Goal: Task Accomplishment & Management: Manage account settings

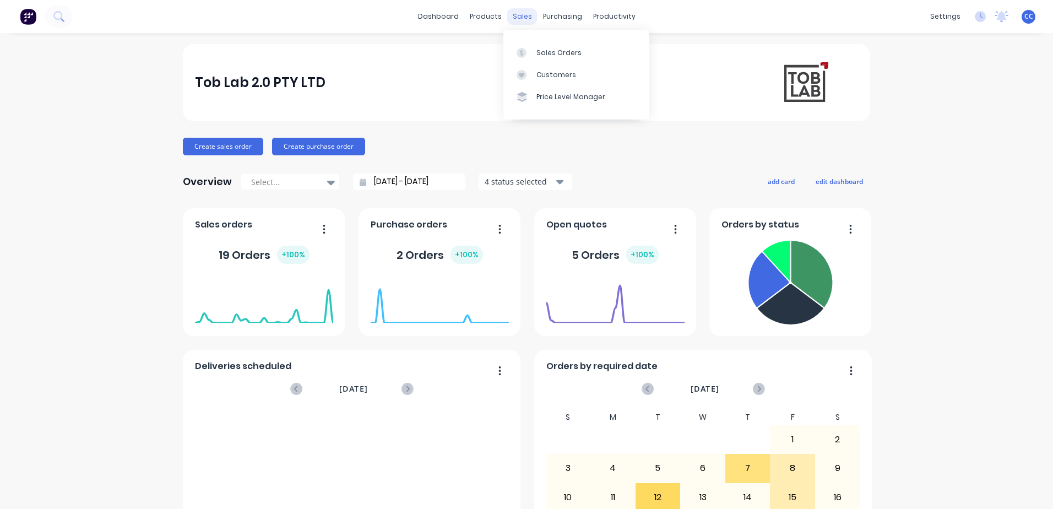
click at [518, 17] on div "sales" at bounding box center [522, 16] width 30 height 17
click at [548, 48] on div "Sales Orders" at bounding box center [559, 53] width 45 height 10
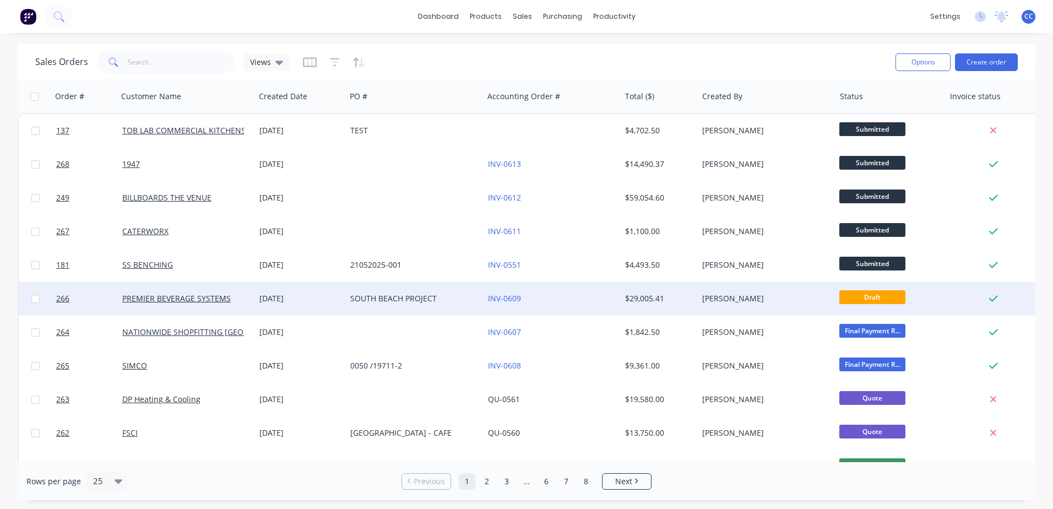
click at [549, 295] on div "INV-0609" at bounding box center [549, 298] width 122 height 11
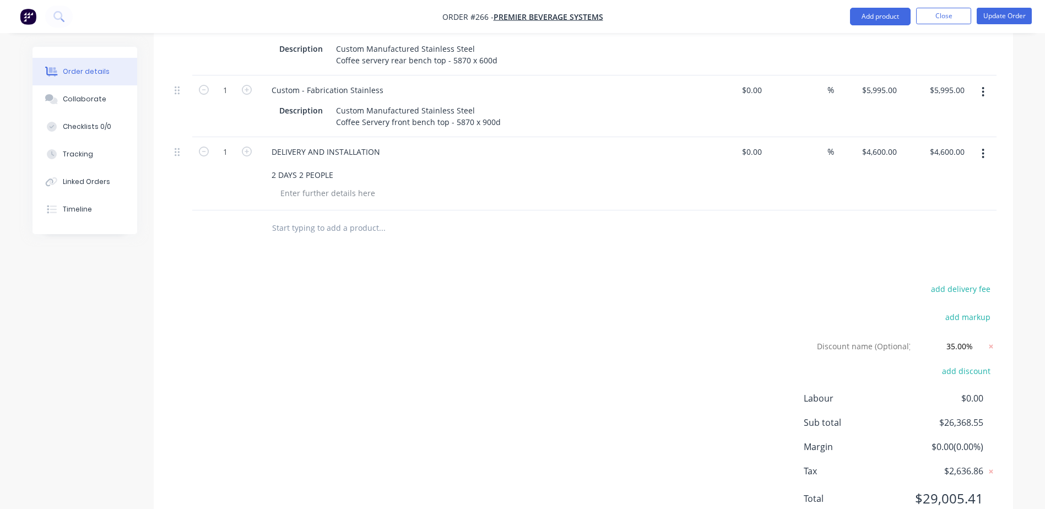
scroll to position [826, 0]
click at [542, 306] on div "add delivery fee add markup Discount name (Optional) 35.00% 35.00% 0% add disco…" at bounding box center [583, 399] width 826 height 238
click at [630, 315] on div "add delivery fee add markup Discount name (Optional) 35.00% 35.00% 0% add disco…" at bounding box center [583, 399] width 826 height 238
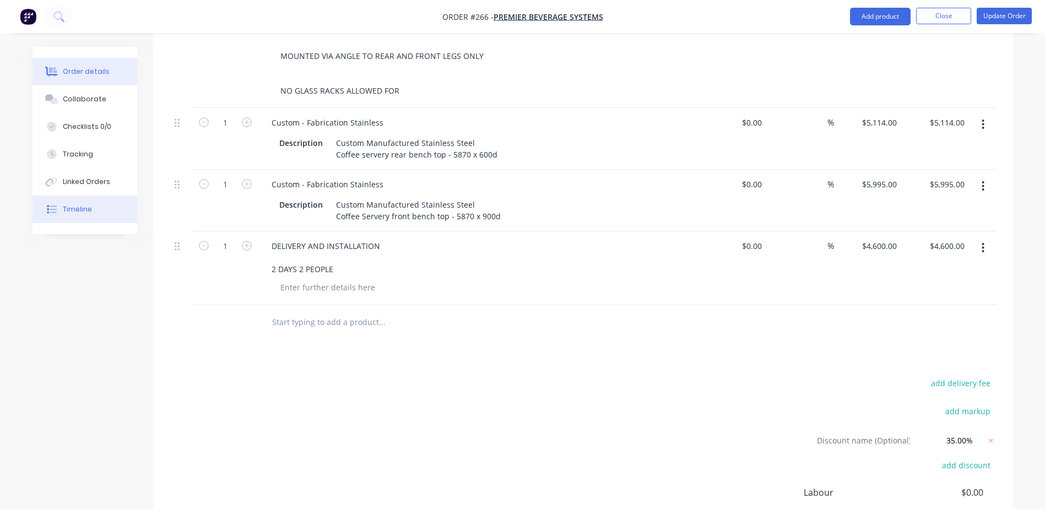
click at [95, 214] on button "Timeline" at bounding box center [85, 210] width 105 height 28
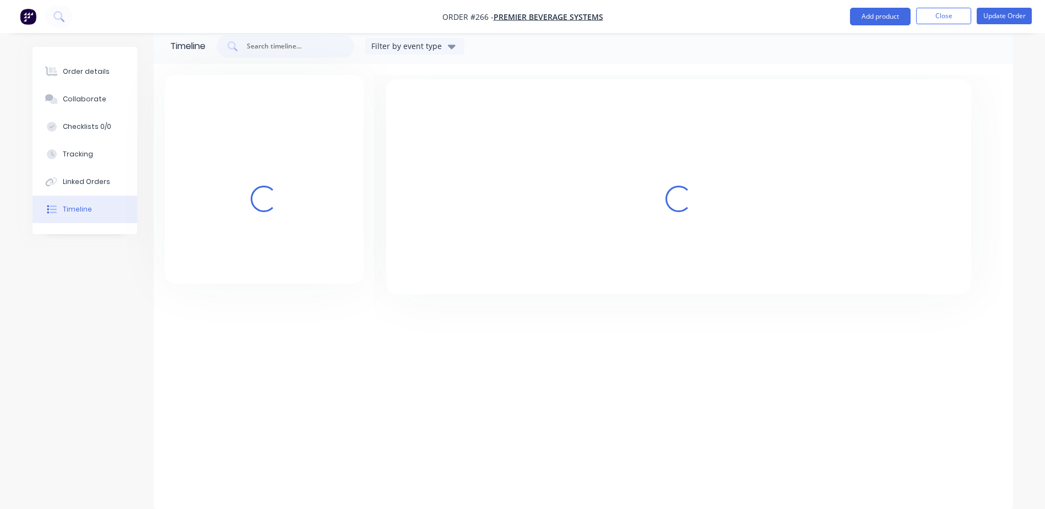
scroll to position [19, 0]
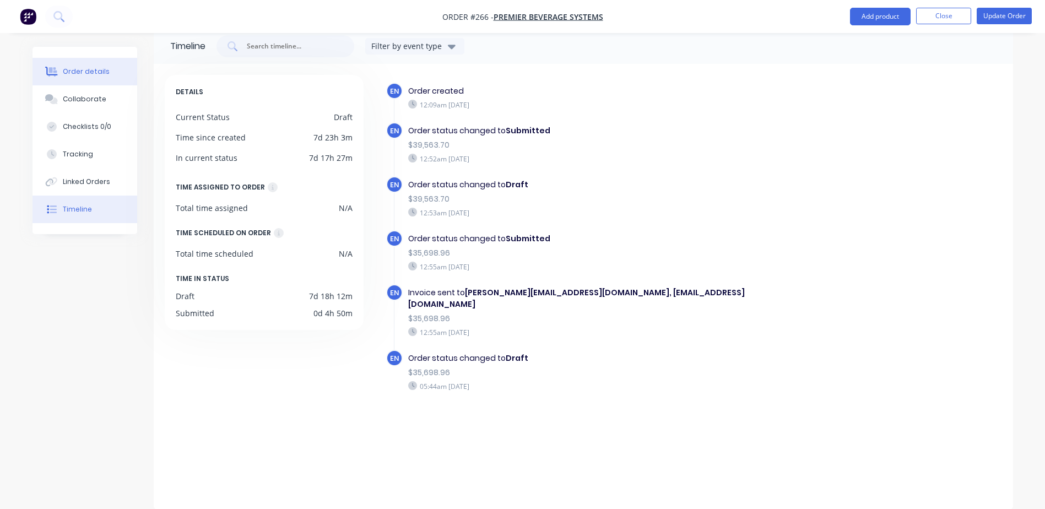
click at [83, 73] on div "Order details" at bounding box center [86, 72] width 47 height 10
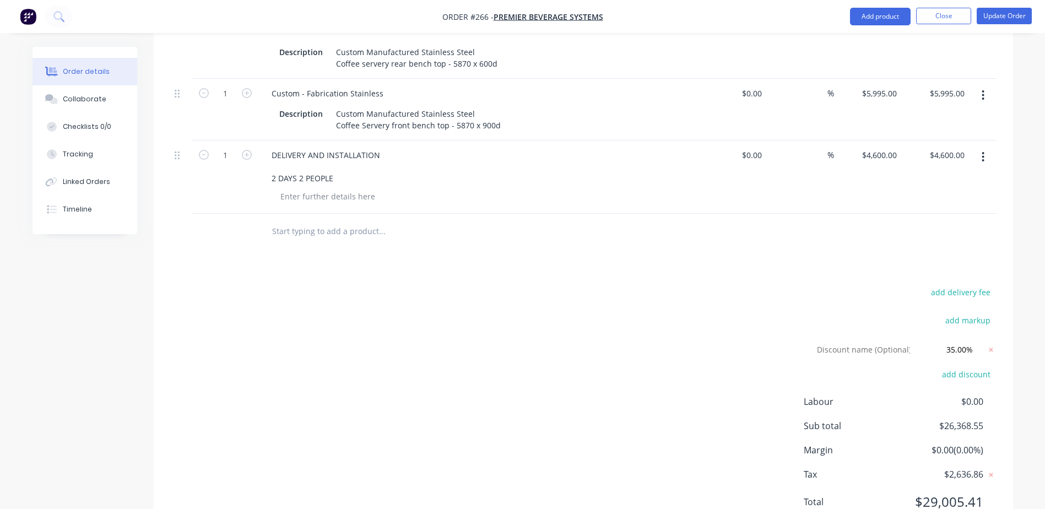
scroll to position [841, 0]
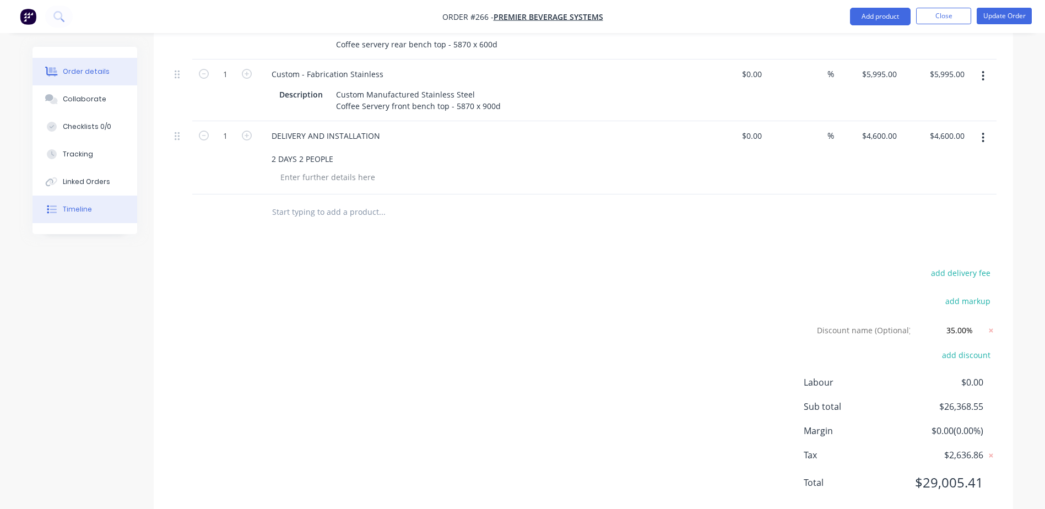
click at [78, 208] on div "Timeline" at bounding box center [77, 209] width 29 height 10
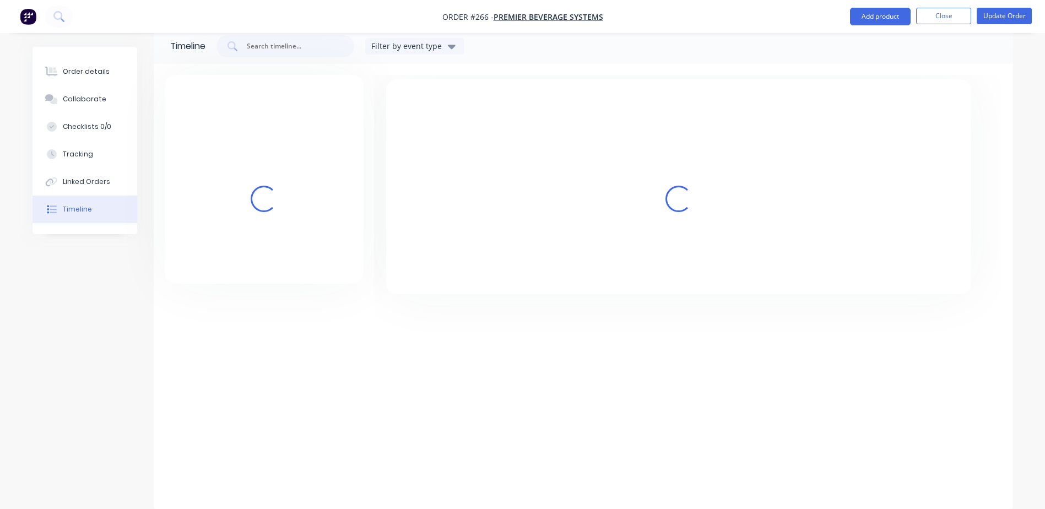
scroll to position [19, 0]
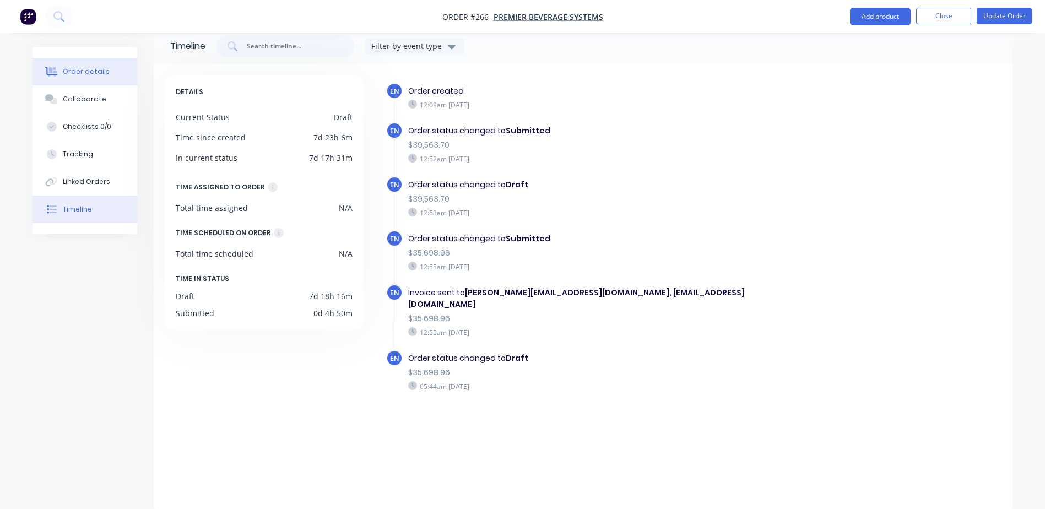
click at [77, 71] on div "Order details" at bounding box center [86, 72] width 47 height 10
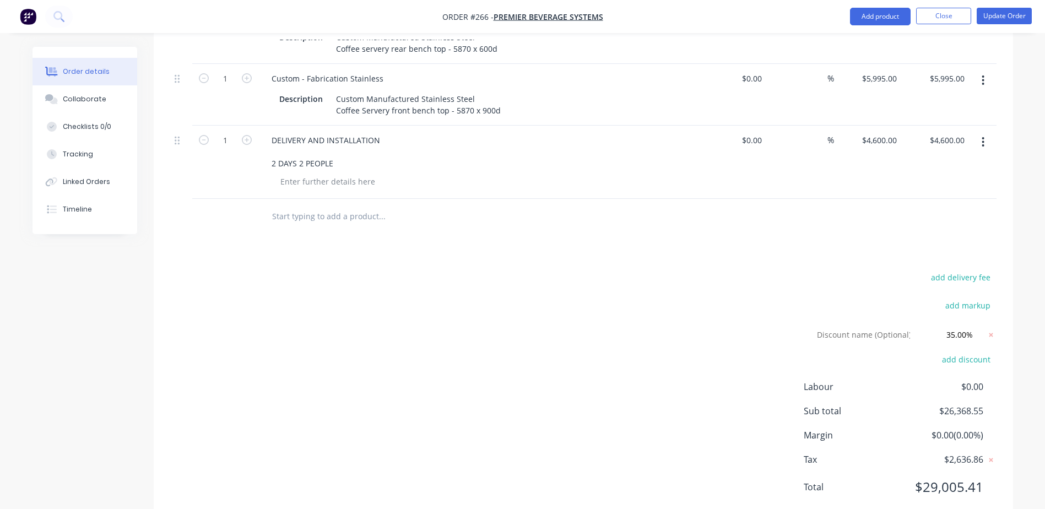
scroll to position [841, 0]
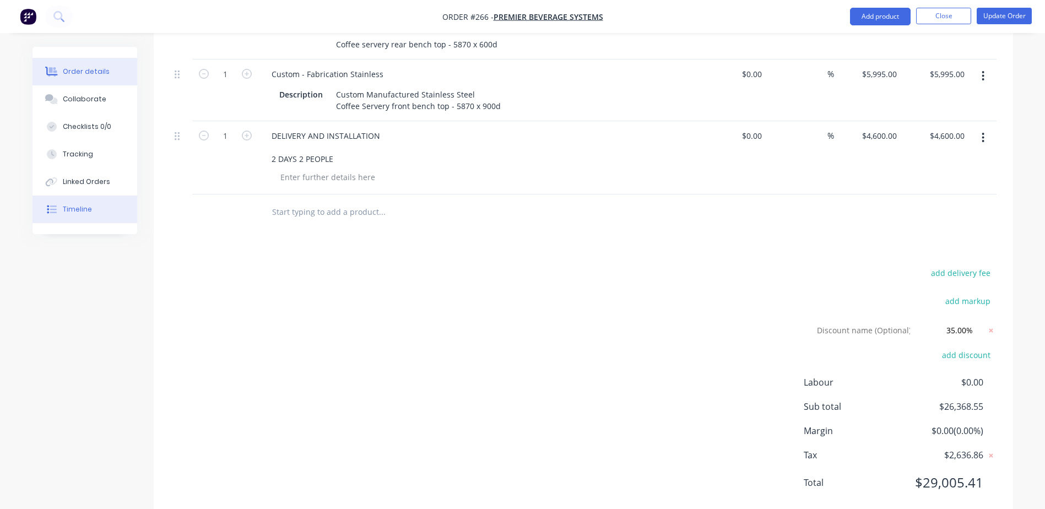
click at [73, 207] on div "Timeline" at bounding box center [77, 209] width 29 height 10
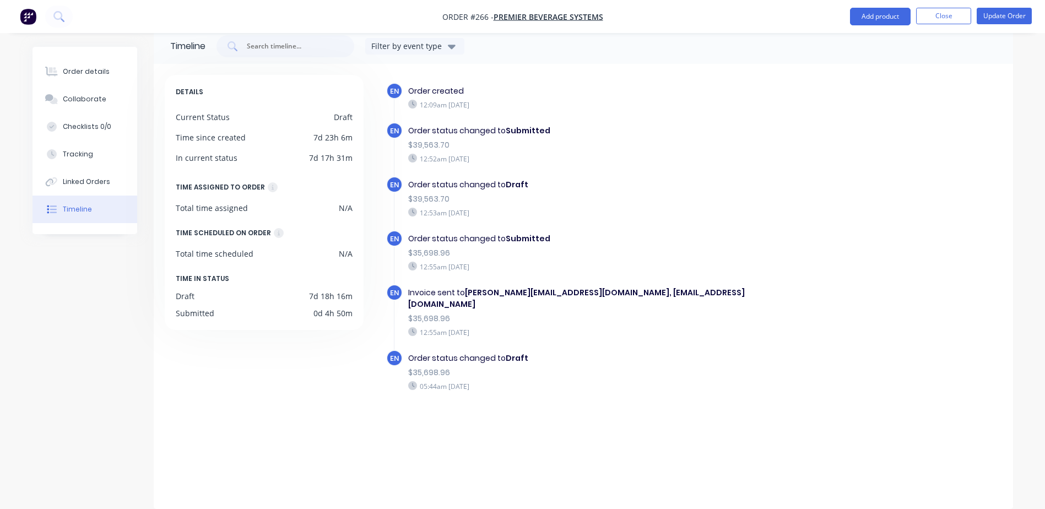
click at [700, 354] on div "EN Order status changed to Draft $35,698.96 05:44am Tuesday 19/08/25" at bounding box center [604, 377] width 436 height 54
click at [79, 71] on div "Order details" at bounding box center [86, 72] width 47 height 10
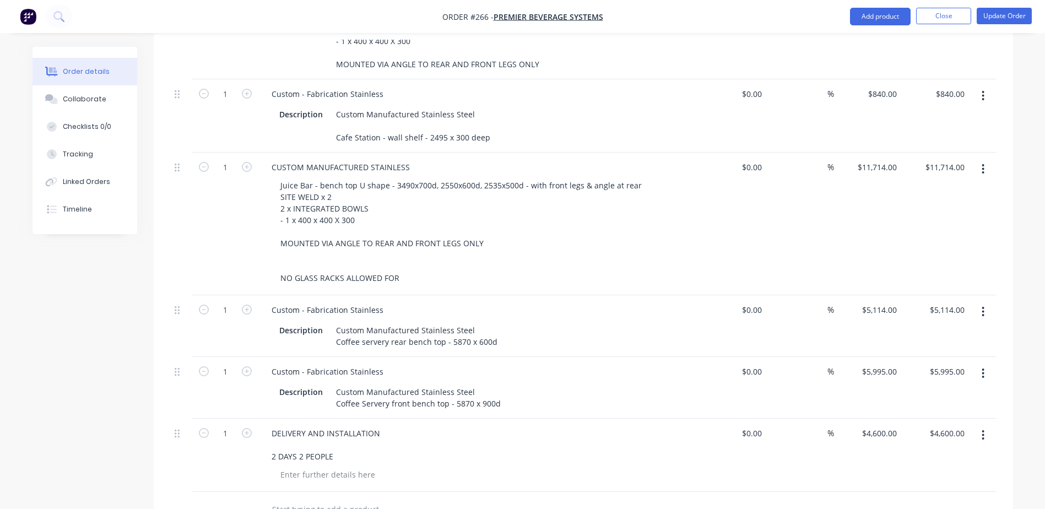
scroll to position [570, 0]
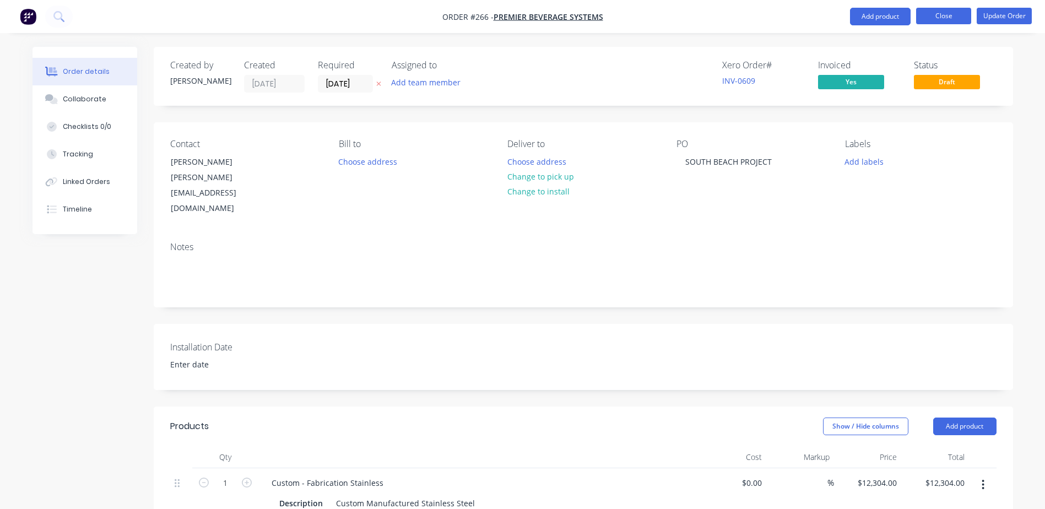
scroll to position [570, 0]
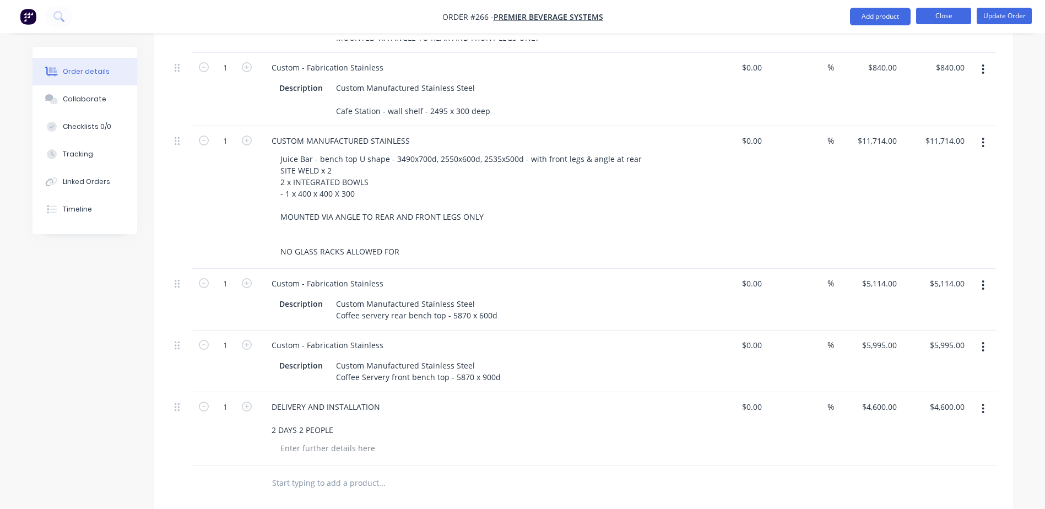
click at [930, 18] on button "Close" at bounding box center [943, 16] width 55 height 17
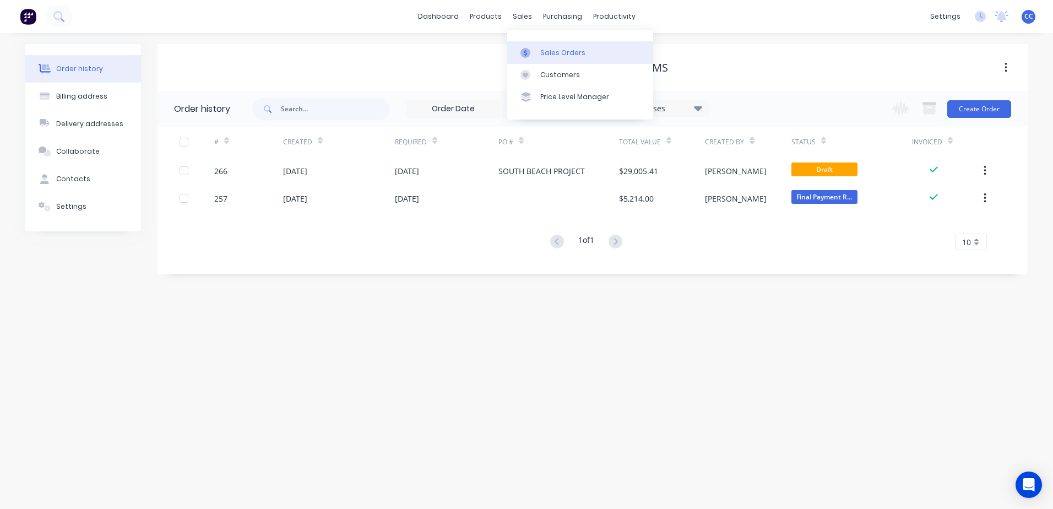
click at [564, 54] on div "Sales Orders" at bounding box center [562, 53] width 45 height 10
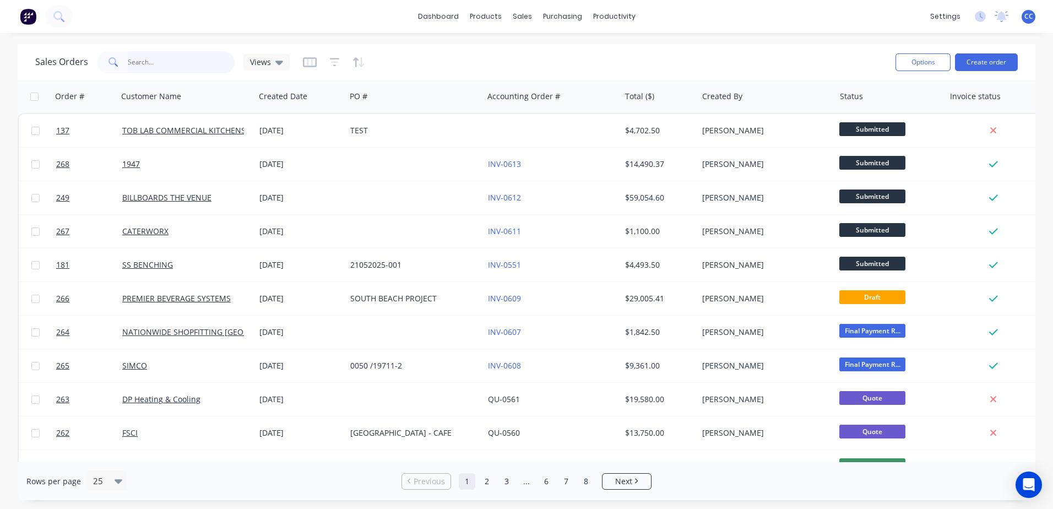
click at [192, 57] on input "text" at bounding box center [181, 62] width 107 height 22
type input "mitre"
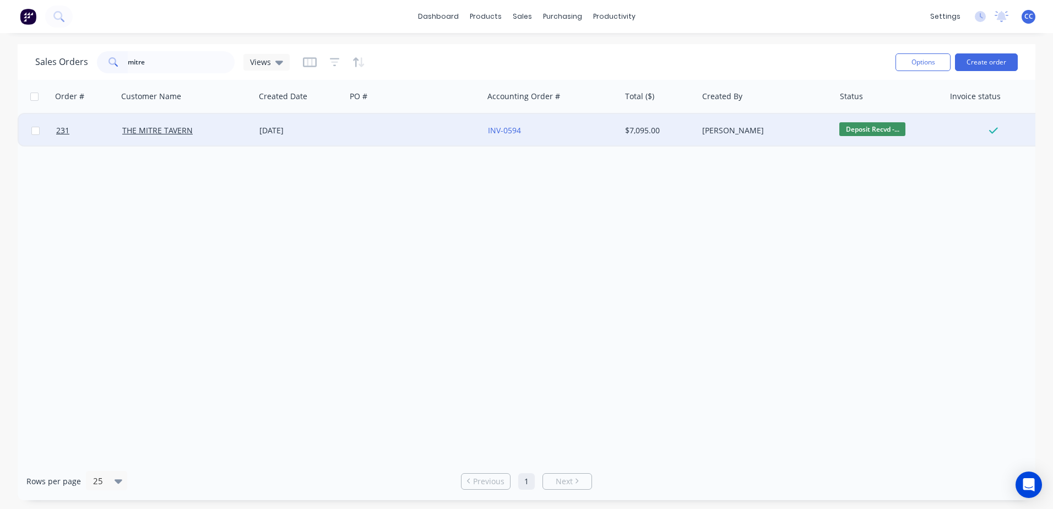
click at [391, 137] on div at bounding box center [414, 130] width 137 height 33
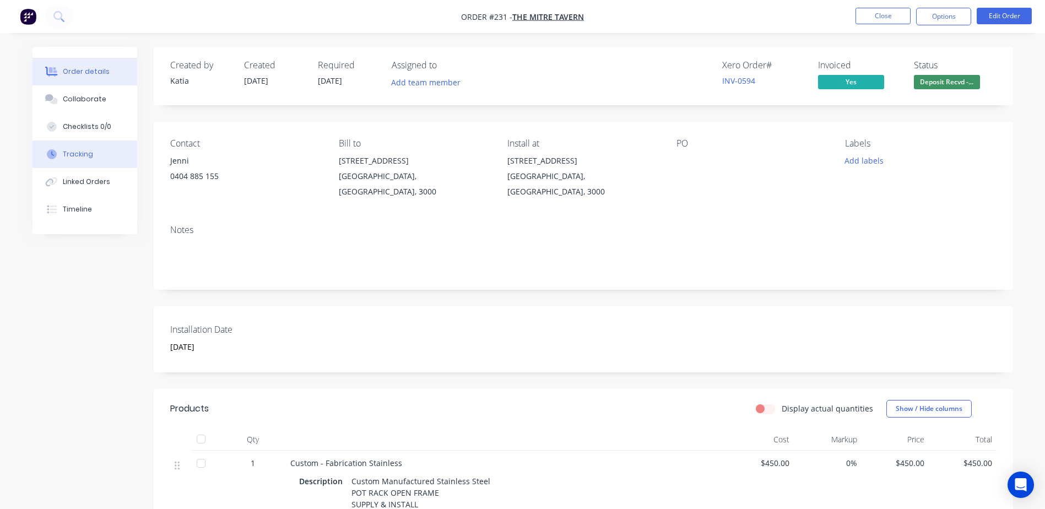
click at [80, 155] on div "Tracking" at bounding box center [78, 154] width 30 height 10
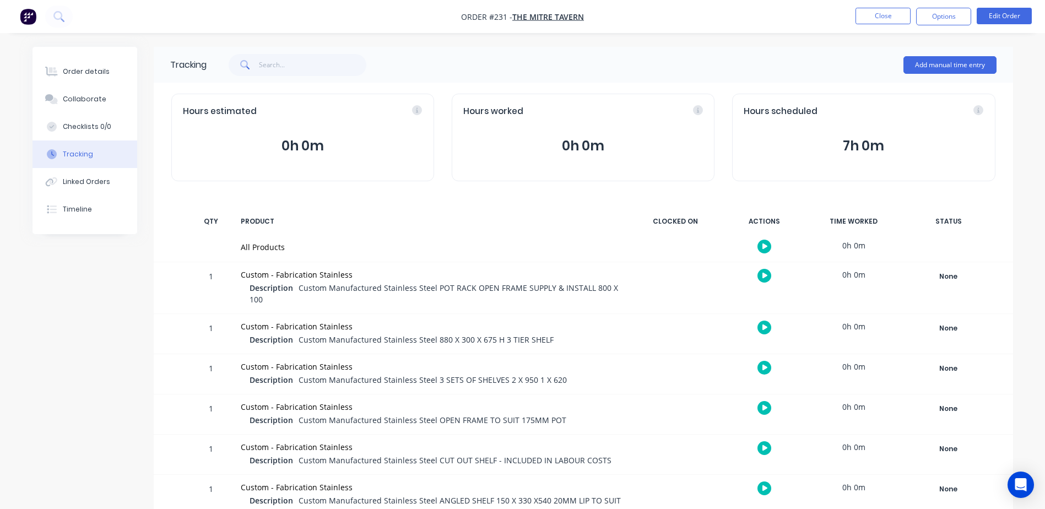
click at [976, 111] on div "Hours scheduled" at bounding box center [864, 111] width 240 height 13
click at [902, 108] on icon at bounding box center [901, 110] width 10 height 10
click at [897, 111] on icon at bounding box center [901, 110] width 10 height 10
click at [877, 145] on button "7h 0m" at bounding box center [864, 146] width 240 height 21
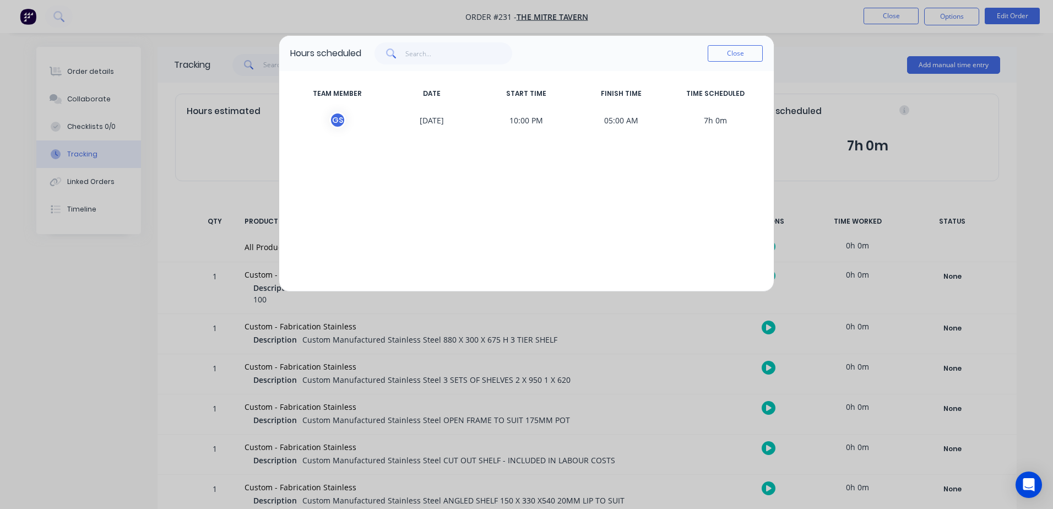
click at [521, 186] on div "TEAM MEMBER DATE START TIME FINISH TIME TIME SCHEDULED G S 31/08/2025 10:00 PM …" at bounding box center [526, 181] width 495 height 220
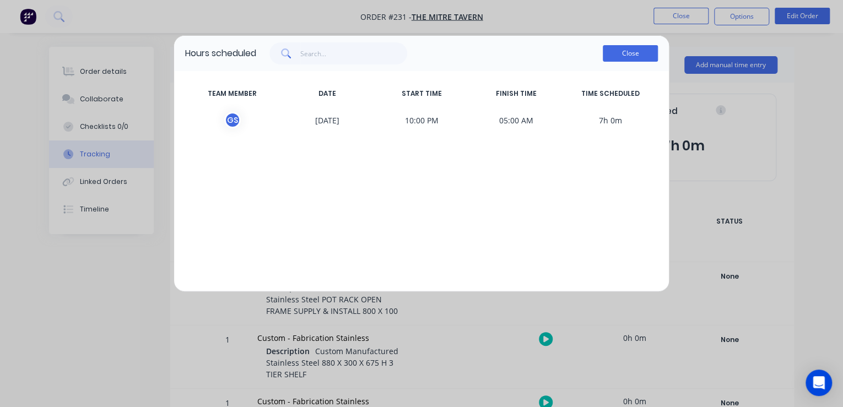
click at [619, 55] on button "Close" at bounding box center [630, 53] width 55 height 17
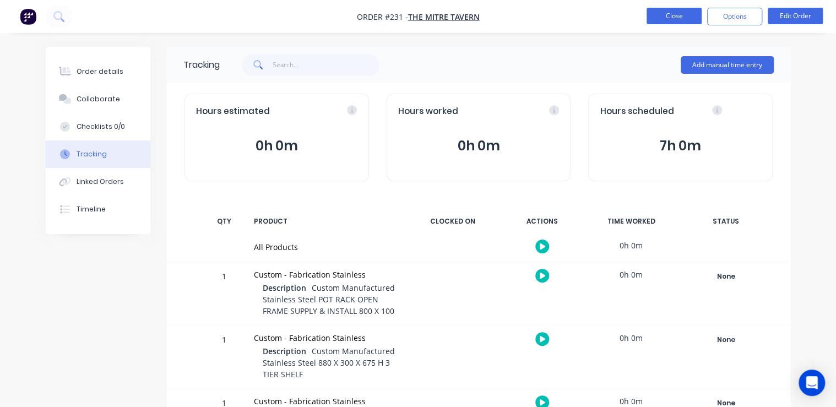
click at [683, 13] on button "Close" at bounding box center [674, 16] width 55 height 17
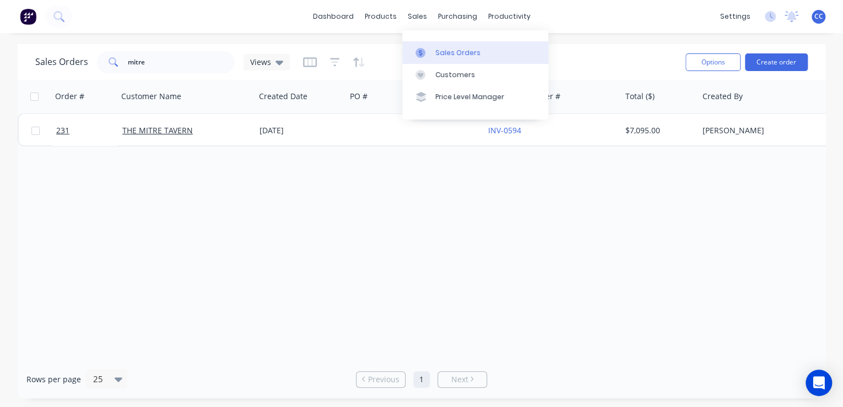
click at [443, 46] on link "Sales Orders" at bounding box center [475, 52] width 146 height 22
click at [443, 48] on div "Sales Orders" at bounding box center [457, 53] width 45 height 10
click at [445, 52] on div "Sales Orders" at bounding box center [457, 53] width 45 height 10
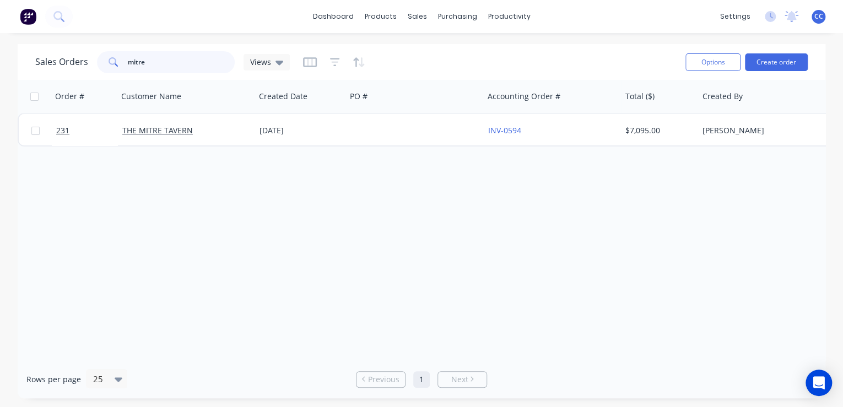
drag, startPoint x: 160, startPoint y: 67, endPoint x: 90, endPoint y: 64, distance: 70.0
click at [90, 64] on div "Sales Orders mitre Views" at bounding box center [162, 62] width 255 height 22
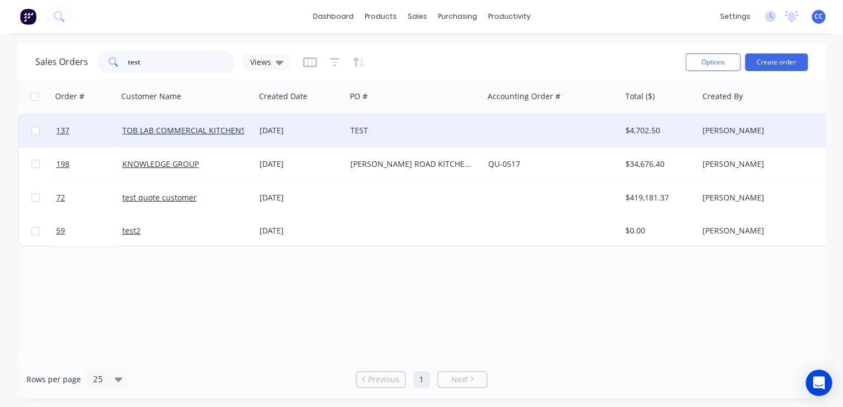
type input "test"
click at [331, 134] on div "[DATE]" at bounding box center [300, 130] width 82 height 11
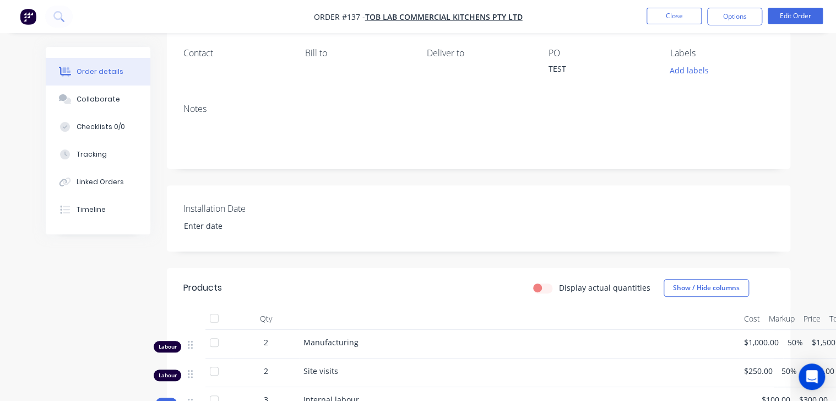
scroll to position [88, 0]
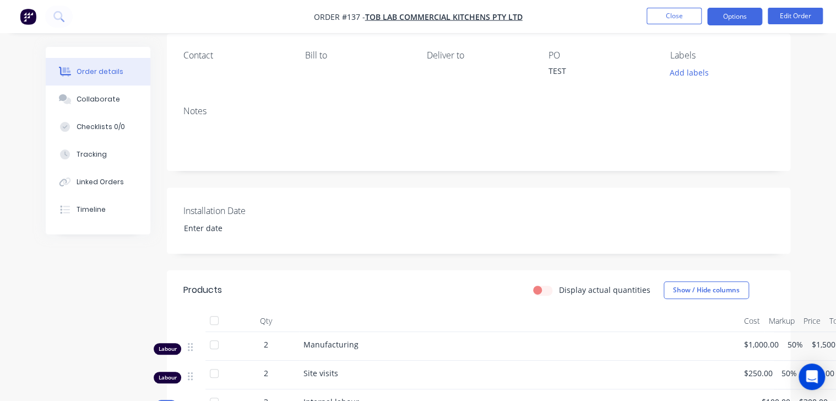
click at [740, 13] on button "Options" at bounding box center [734, 17] width 55 height 18
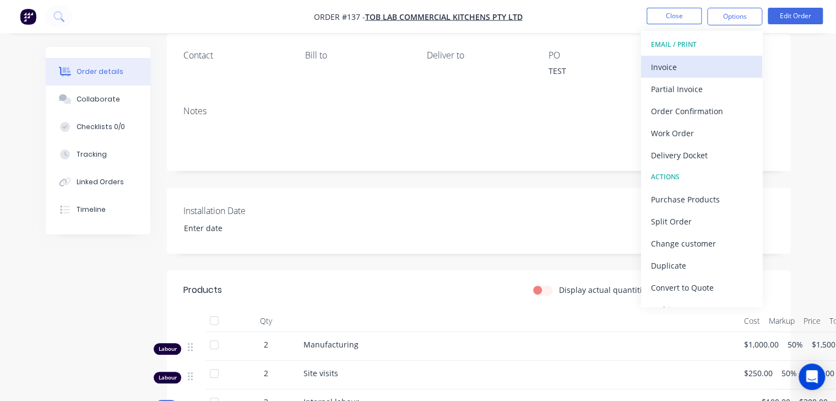
click at [697, 73] on div "Invoice" at bounding box center [701, 67] width 101 height 16
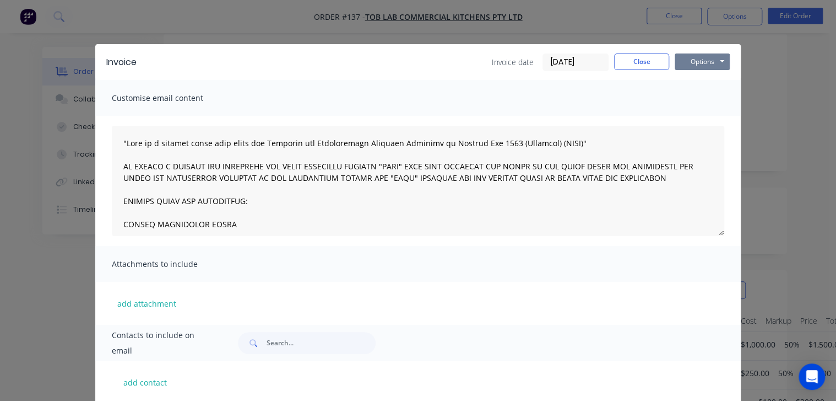
click at [699, 58] on button "Options" at bounding box center [702, 61] width 55 height 17
click at [700, 98] on button "Print" at bounding box center [710, 99] width 71 height 18
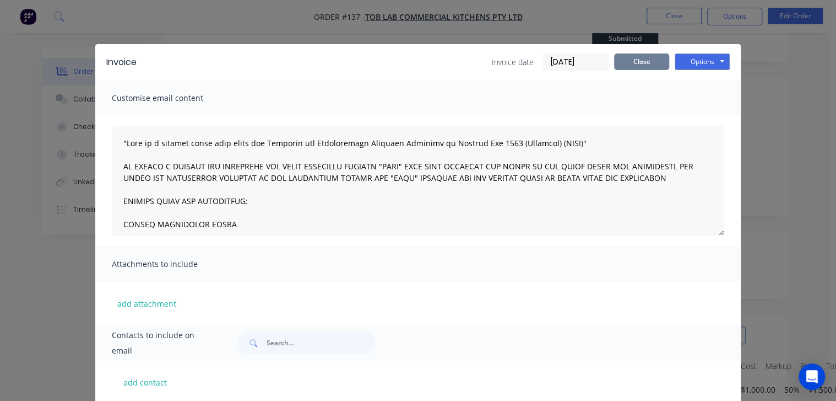
click at [636, 64] on button "Close" at bounding box center [641, 61] width 55 height 17
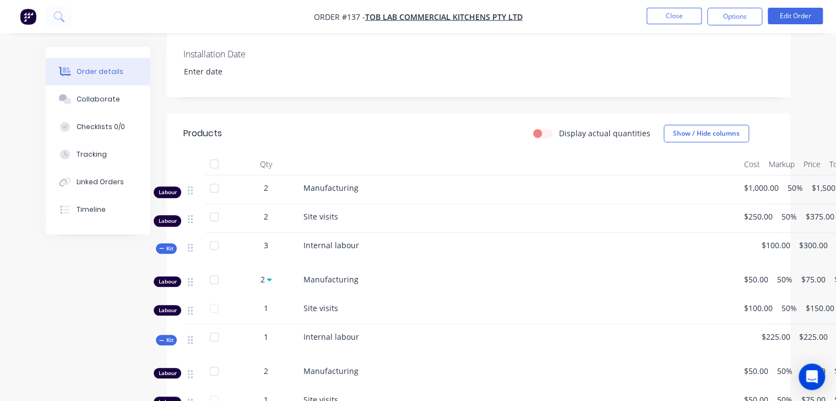
scroll to position [309, 0]
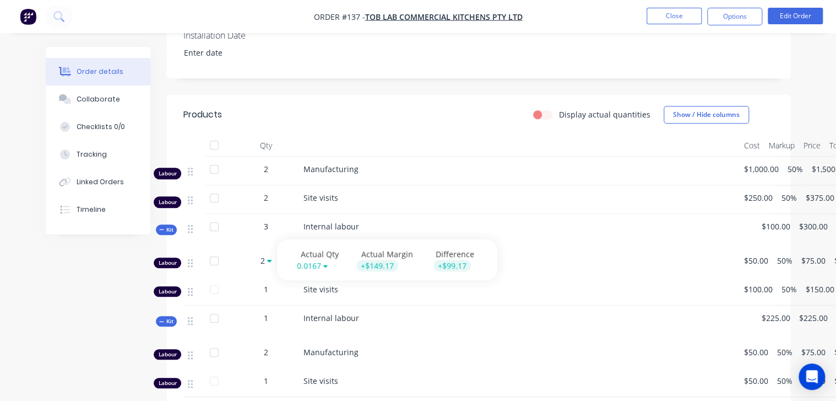
click at [266, 262] on div at bounding box center [268, 261] width 7 height 12
click at [271, 261] on div "2" at bounding box center [265, 261] width 57 height 12
click at [269, 260] on icon at bounding box center [269, 260] width 4 height 3
click at [246, 261] on div "2" at bounding box center [265, 261] width 57 height 12
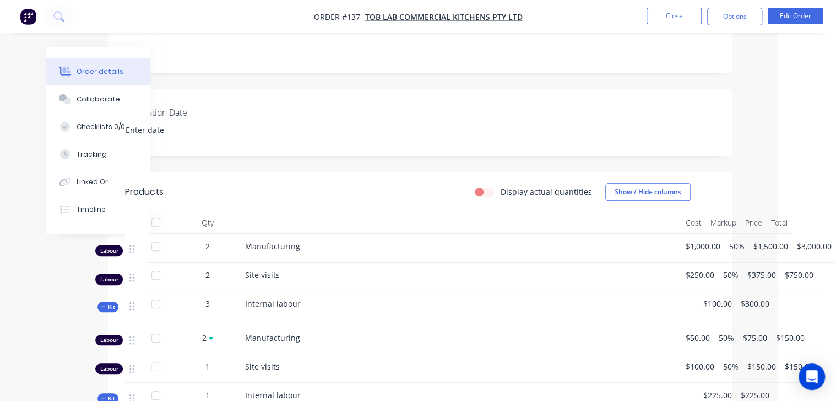
scroll to position [220, 58]
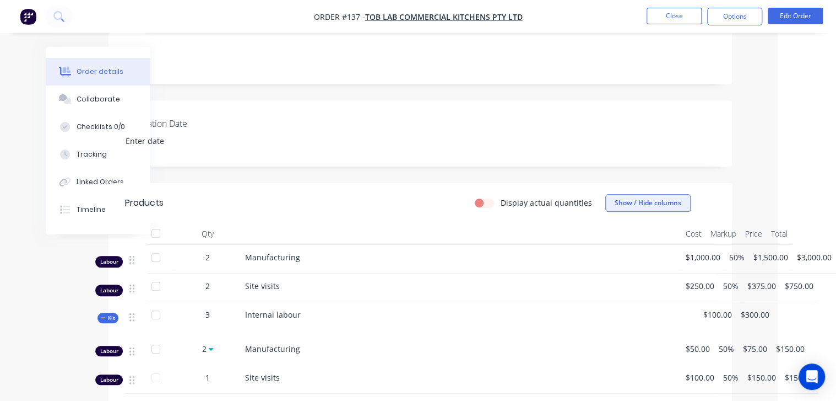
click at [631, 203] on button "Show / Hide columns" at bounding box center [647, 203] width 85 height 18
click at [615, 241] on label "Cost" at bounding box center [619, 238] width 19 height 9
click at [610, 234] on input "Cost" at bounding box center [610, 234] width 0 height 0
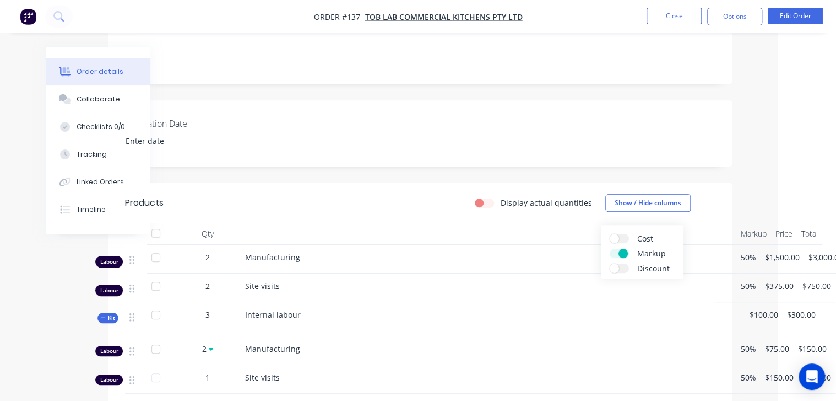
click at [616, 254] on label "Markup" at bounding box center [619, 252] width 19 height 9
click at [610, 248] on input "Markup" at bounding box center [610, 248] width 0 height 0
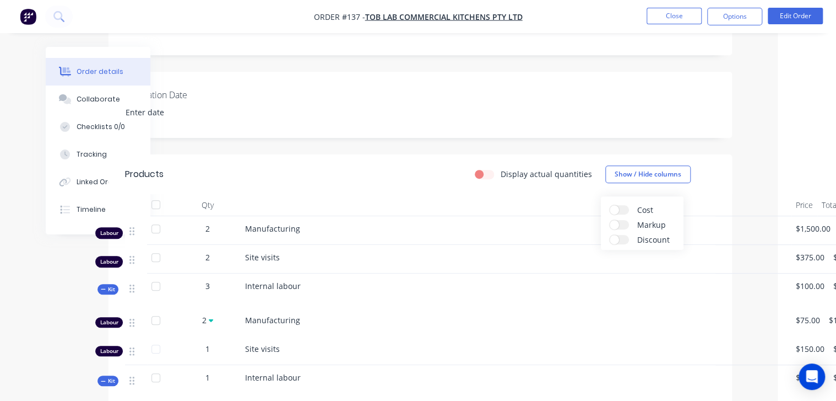
scroll to position [264, 58]
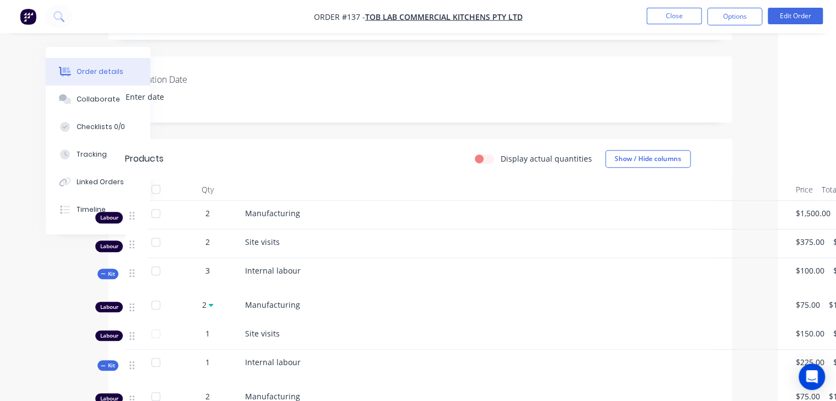
click at [755, 174] on div "Order details Collaborate Checklists 0/0 Tracking Linked Orders Timeline Order …" at bounding box center [360, 174] width 836 height 877
click at [730, 14] on button "Options" at bounding box center [734, 17] width 55 height 18
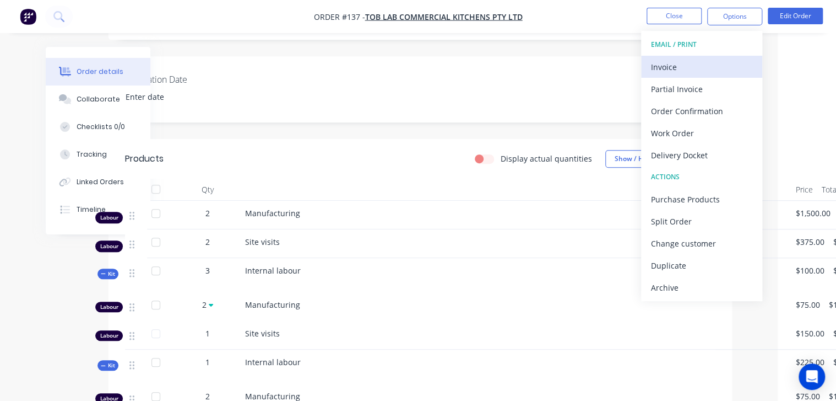
click at [711, 71] on div "Invoice" at bounding box center [701, 67] width 101 height 16
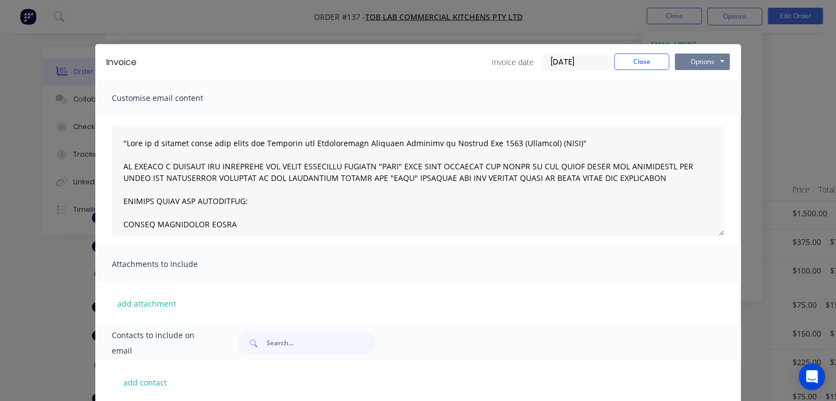
click at [700, 62] on button "Options" at bounding box center [702, 61] width 55 height 17
click at [708, 84] on button "Preview" at bounding box center [710, 81] width 71 height 18
click at [636, 63] on button "Close" at bounding box center [641, 61] width 55 height 17
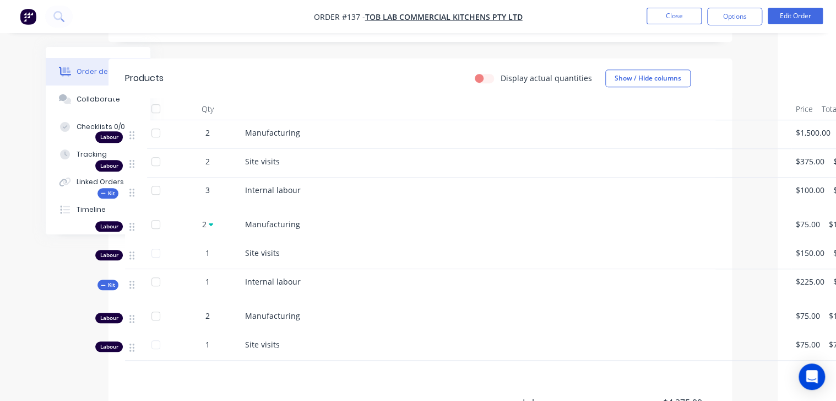
scroll to position [353, 58]
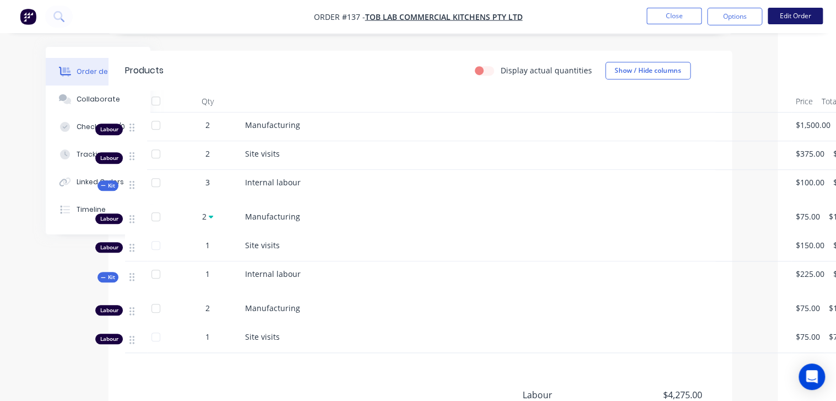
click at [787, 14] on button "Edit Order" at bounding box center [795, 16] width 55 height 17
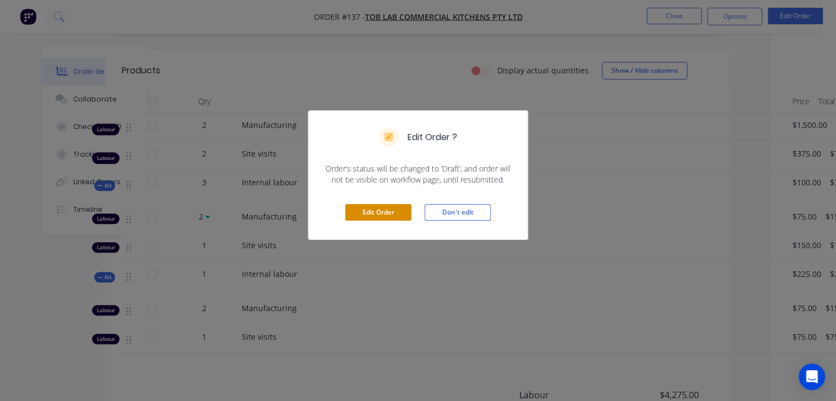
click at [376, 208] on button "Edit Order" at bounding box center [378, 212] width 66 height 17
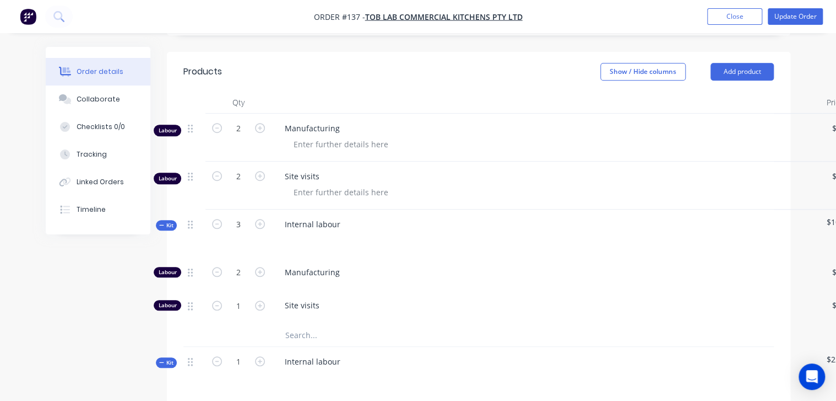
scroll to position [353, 0]
click at [187, 223] on div at bounding box center [194, 233] width 22 height 48
click at [164, 226] on span "Kit" at bounding box center [166, 224] width 14 height 8
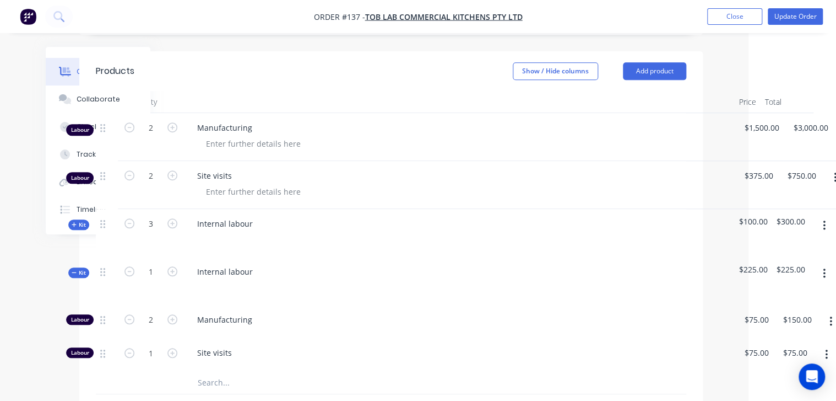
scroll to position [353, 101]
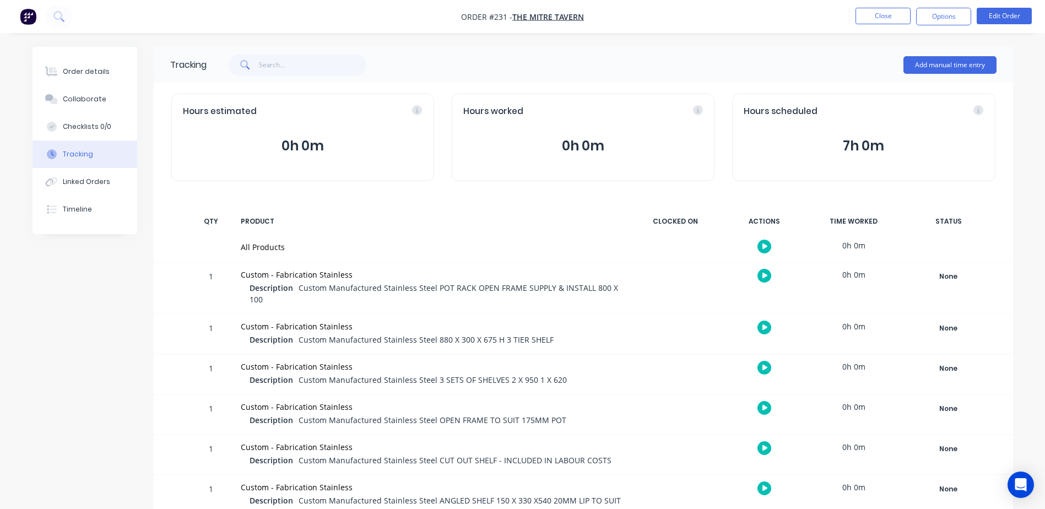
click at [838, 133] on div "Hours scheduled 7h 0m" at bounding box center [863, 138] width 263 height 88
click at [854, 146] on button "7h 0m" at bounding box center [864, 146] width 240 height 21
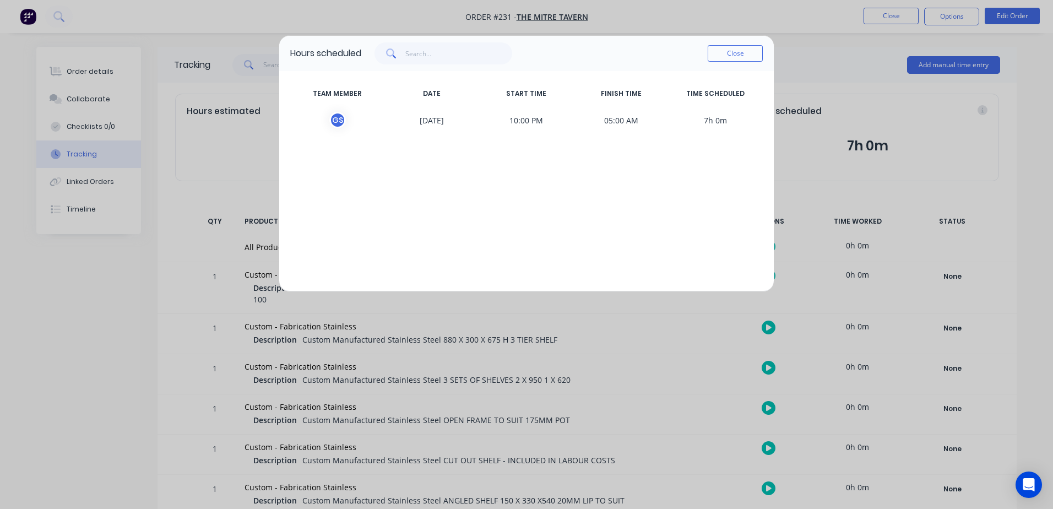
click at [469, 122] on span "31/08/2025" at bounding box center [432, 120] width 95 height 17
click at [741, 55] on button "Close" at bounding box center [735, 53] width 55 height 17
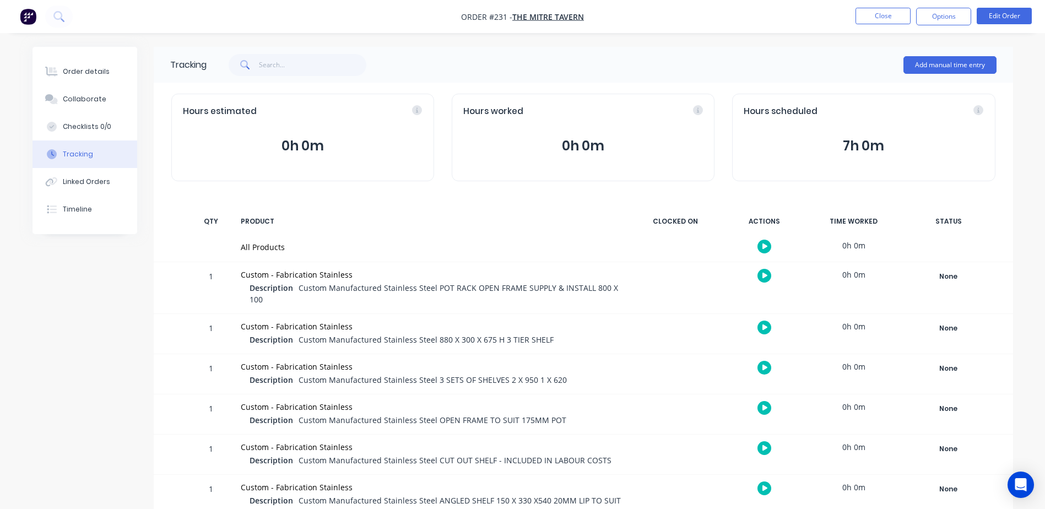
click at [873, 24] on li "Close" at bounding box center [883, 17] width 55 height 18
click at [874, 19] on button "Close" at bounding box center [883, 16] width 55 height 17
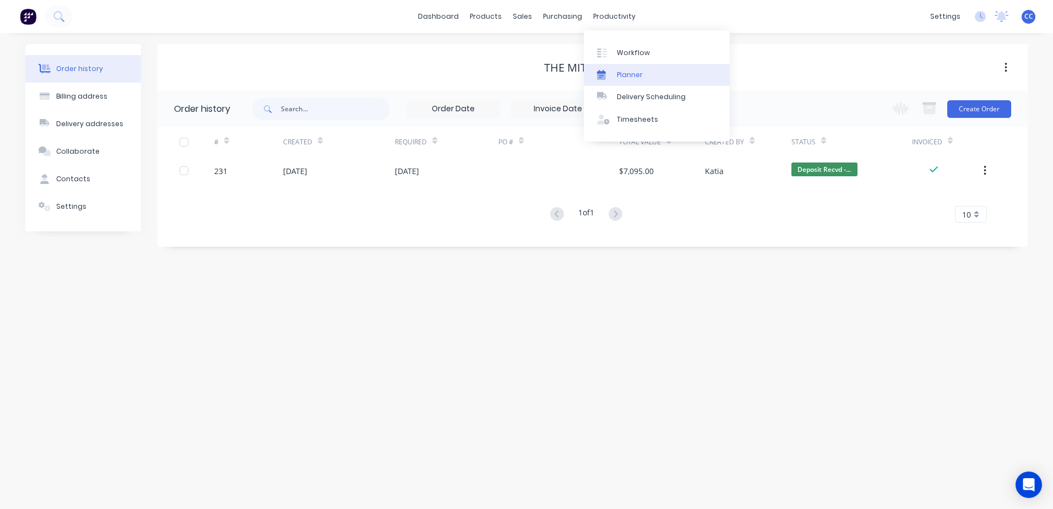
click at [626, 70] on div "Planner" at bounding box center [630, 75] width 26 height 10
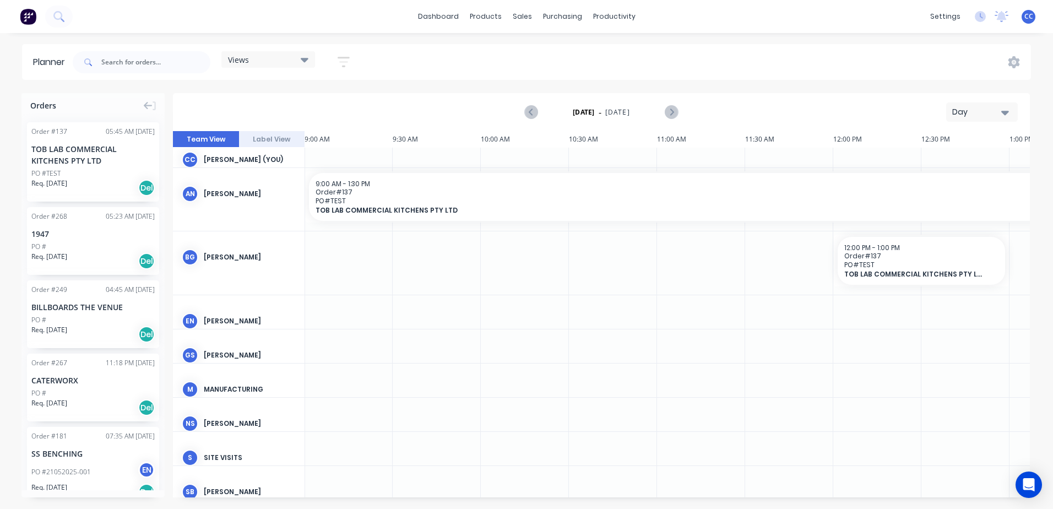
scroll to position [0, 1587]
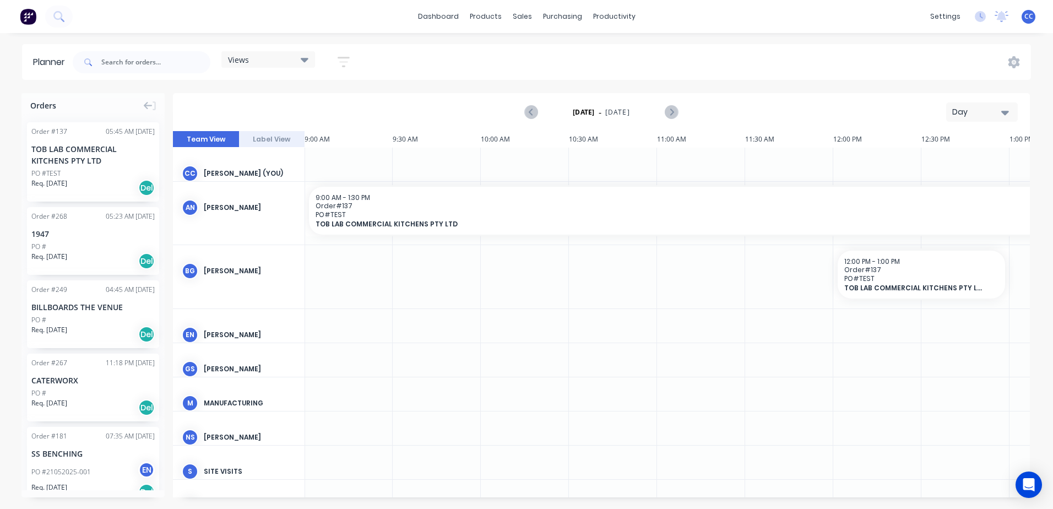
click at [977, 111] on div "Day" at bounding box center [978, 112] width 51 height 12
click at [947, 183] on div "Month" at bounding box center [962, 186] width 109 height 22
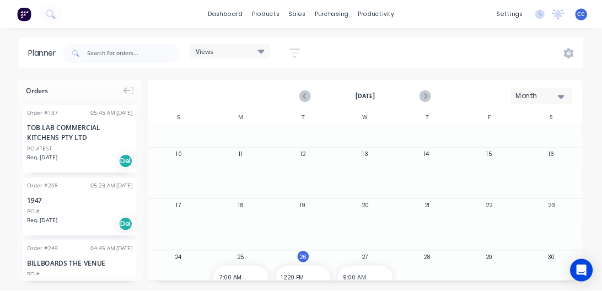
scroll to position [91, 0]
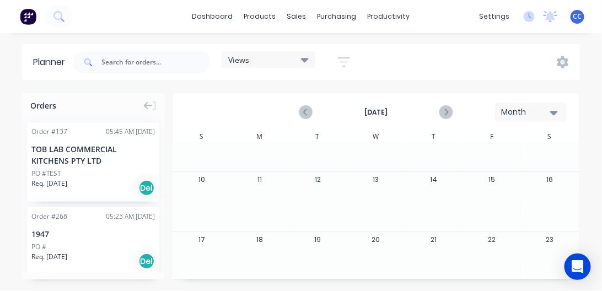
click at [416, 84] on div "Planner Views Save new view None (Default) edit Show/Hide users Show/Hide order…" at bounding box center [301, 167] width 602 height 246
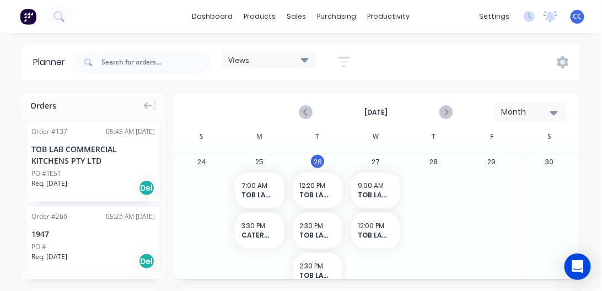
scroll to position [248, 0]
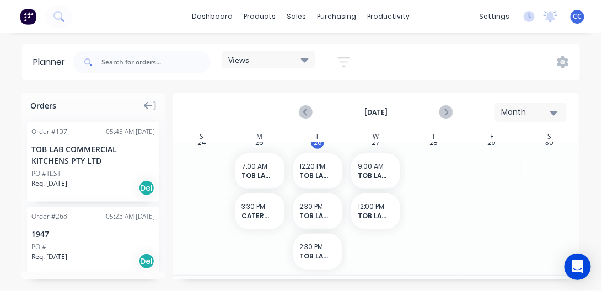
click at [145, 106] on icon at bounding box center [148, 106] width 9 height 8
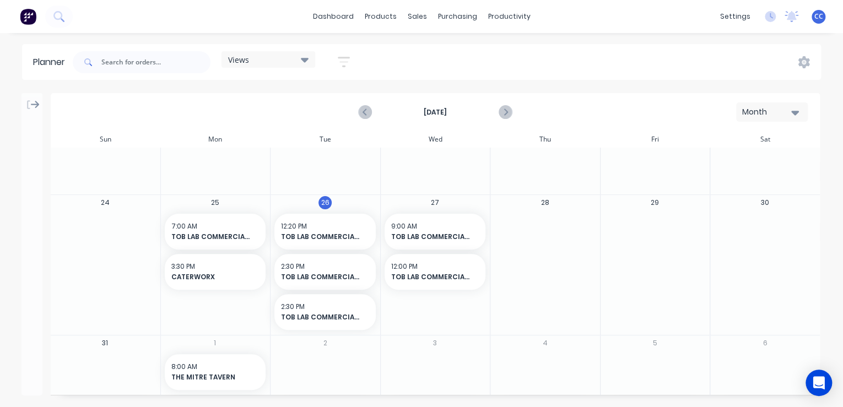
scroll to position [192, 0]
drag, startPoint x: 554, startPoint y: 0, endPoint x: 33, endPoint y: 107, distance: 532.7
click at [33, 107] on icon at bounding box center [35, 105] width 9 height 10
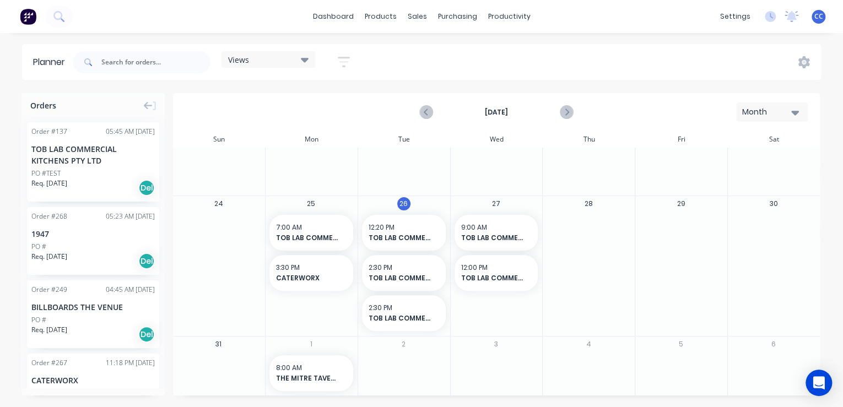
click at [95, 163] on div "TOB LAB COMMERCIAL KITCHENS PTY LTD" at bounding box center [92, 154] width 123 height 23
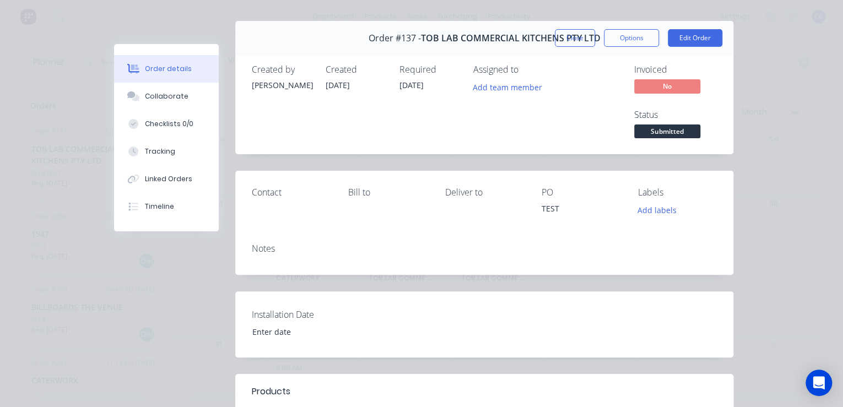
scroll to position [44, 0]
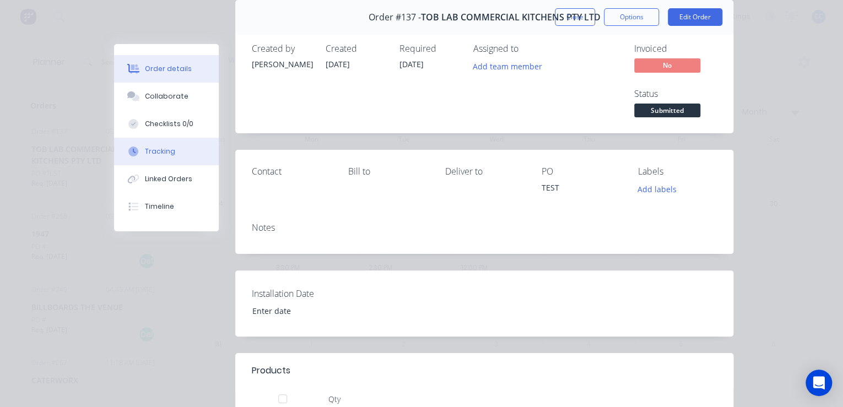
click at [150, 151] on div "Tracking" at bounding box center [160, 152] width 30 height 10
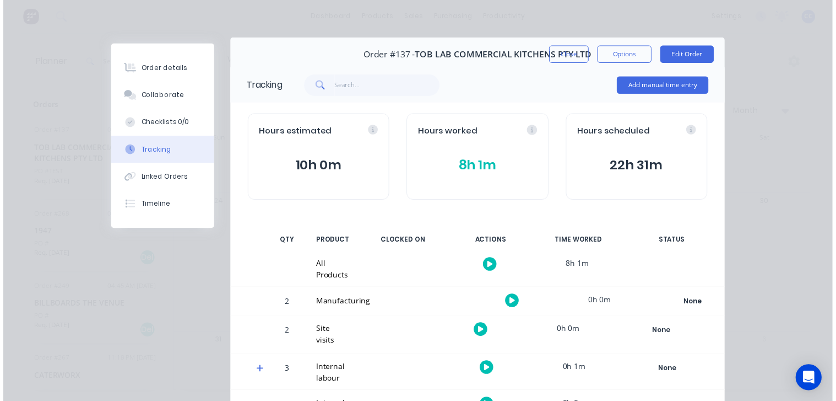
scroll to position [0, 0]
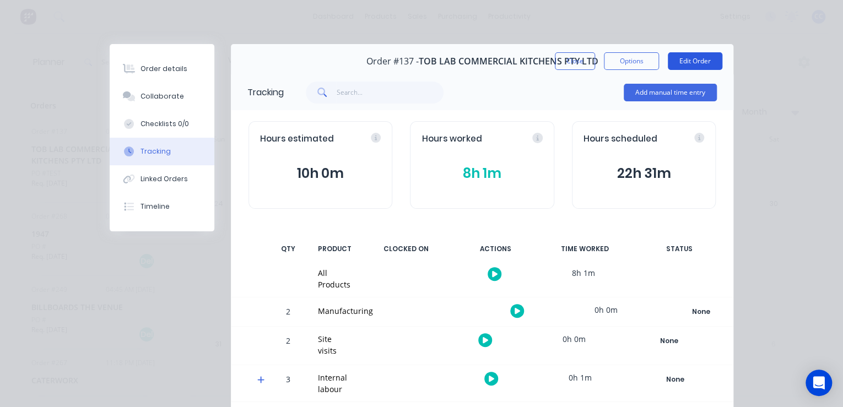
click at [688, 56] on button "Edit Order" at bounding box center [695, 61] width 55 height 18
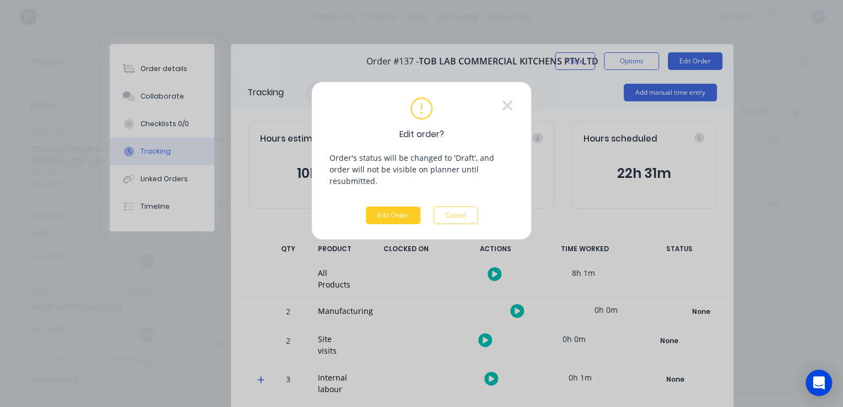
click at [393, 207] on button "Edit Order" at bounding box center [393, 216] width 55 height 18
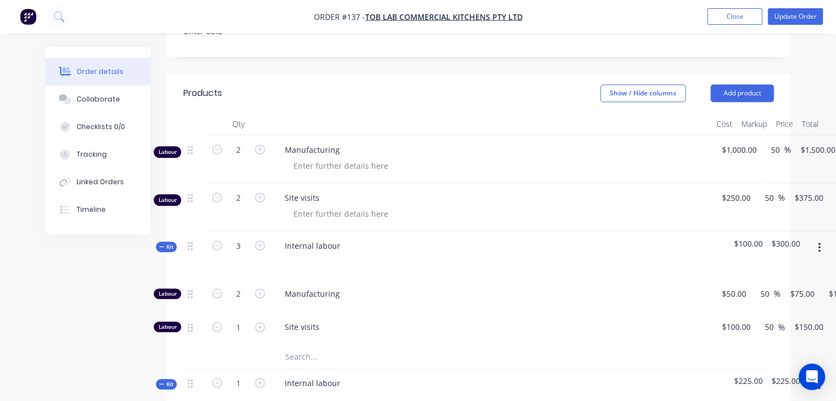
scroll to position [309, 0]
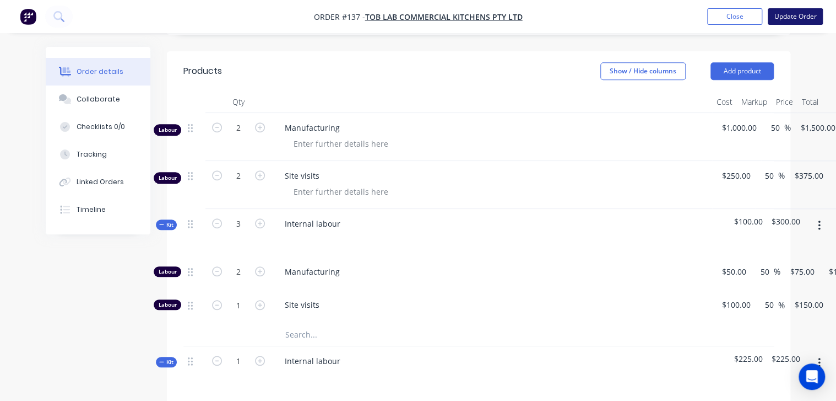
click at [784, 23] on button "Update Order" at bounding box center [795, 16] width 55 height 17
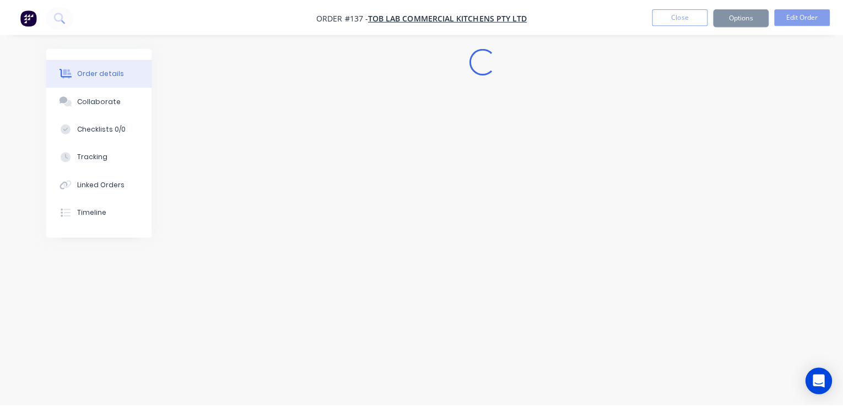
scroll to position [0, 0]
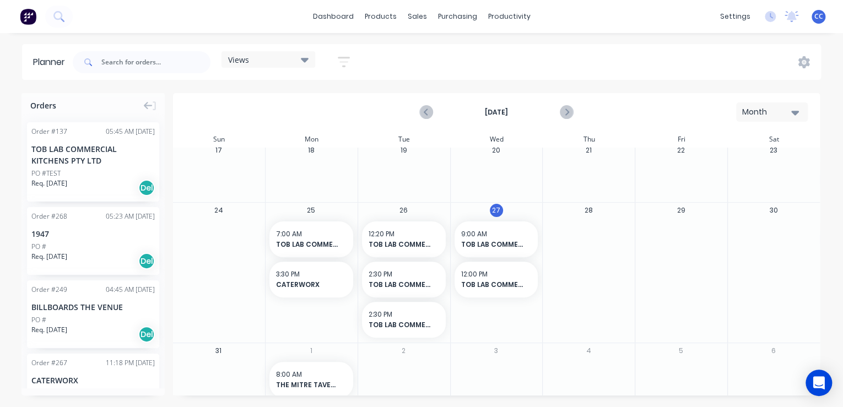
scroll to position [192, 0]
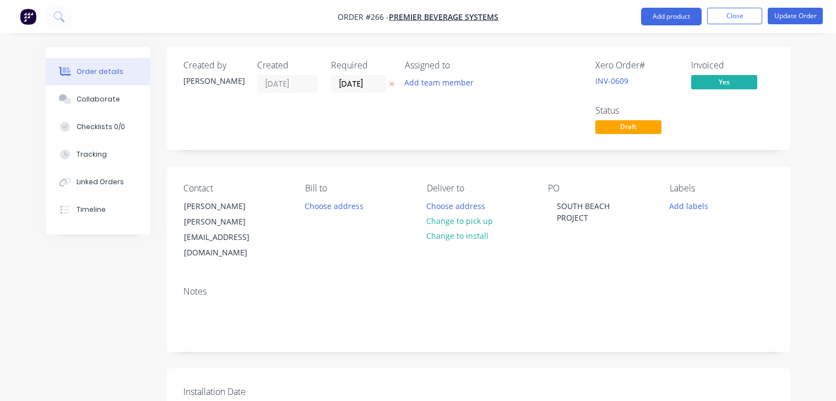
scroll to position [570, 0]
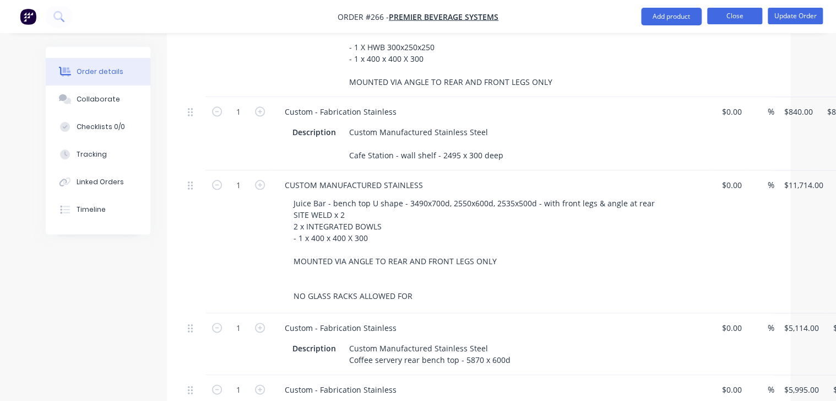
click at [723, 19] on button "Close" at bounding box center [734, 16] width 55 height 17
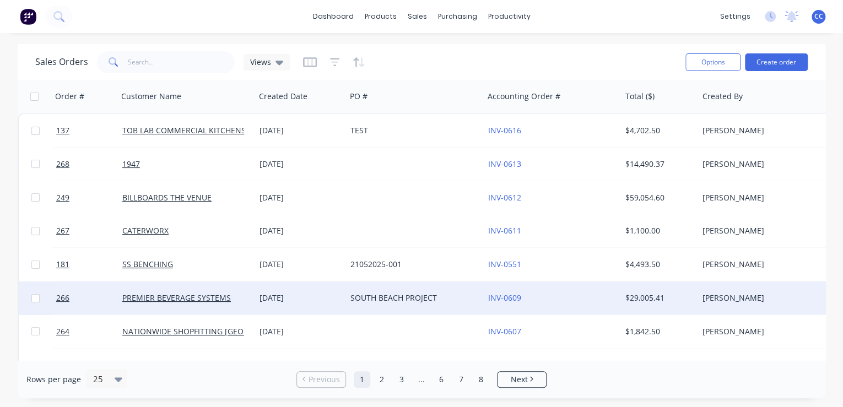
click at [321, 299] on div "[DATE]" at bounding box center [300, 298] width 82 height 11
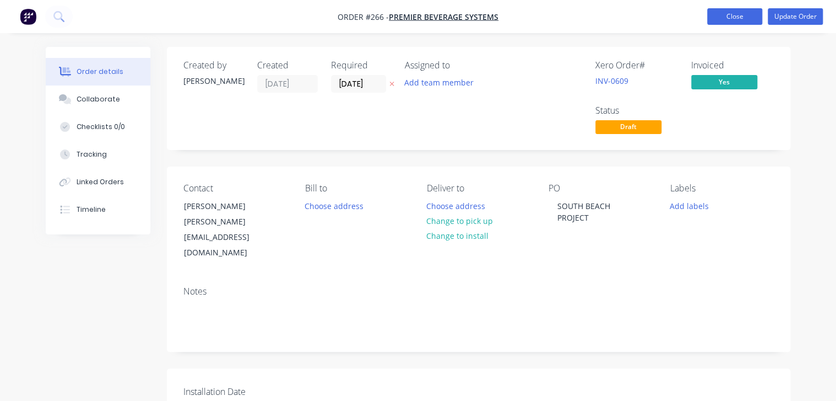
click at [745, 15] on button "Close" at bounding box center [734, 16] width 55 height 17
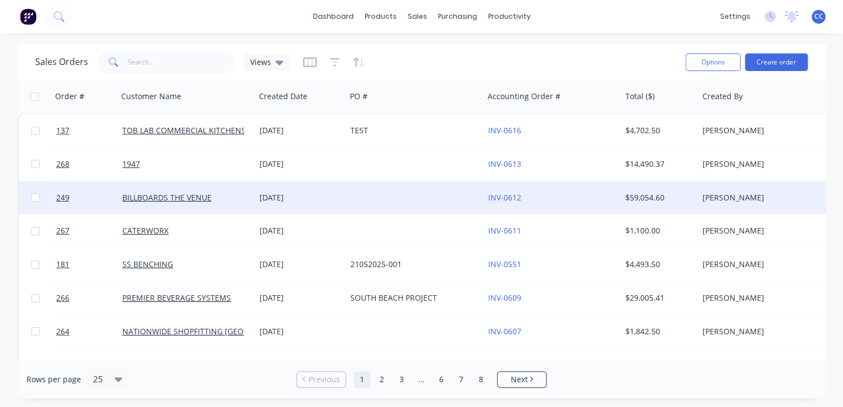
click at [337, 205] on div "[DATE]" at bounding box center [300, 197] width 91 height 33
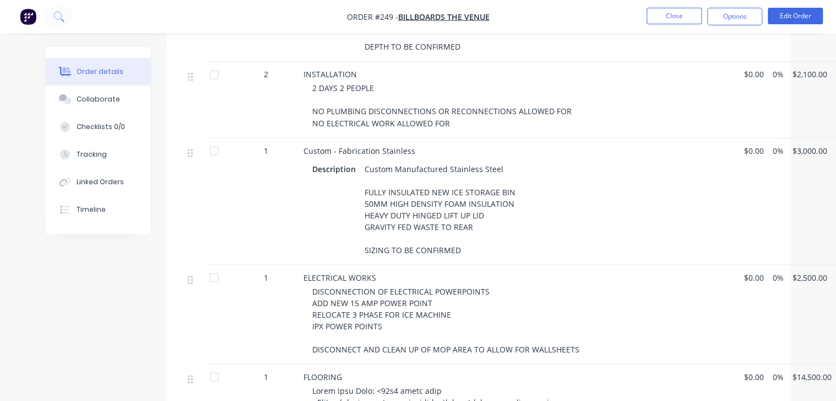
scroll to position [789, 0]
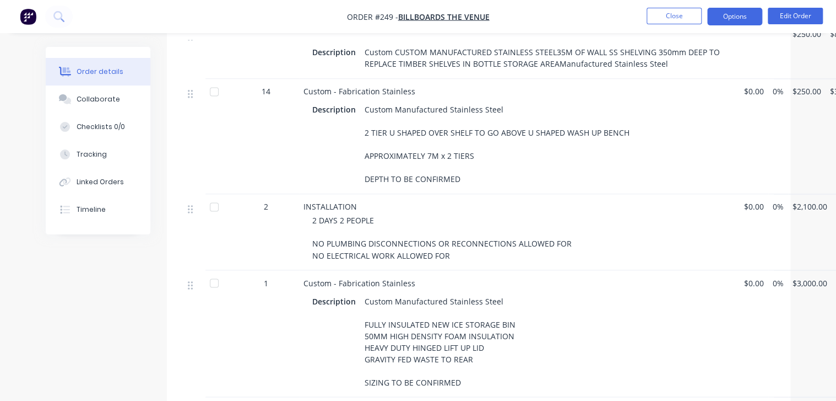
click at [726, 21] on button "Options" at bounding box center [734, 17] width 55 height 18
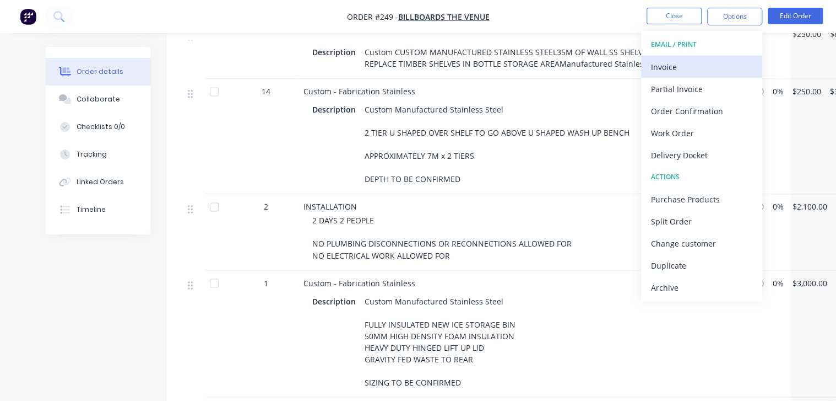
click at [710, 68] on div "Invoice" at bounding box center [701, 67] width 101 height 16
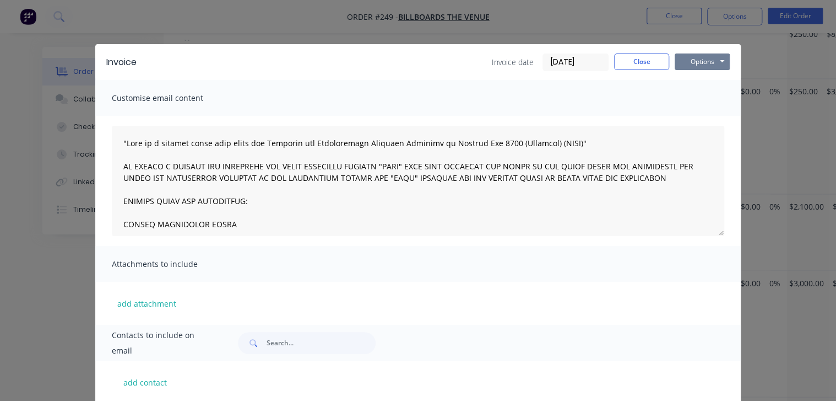
click at [697, 66] on button "Options" at bounding box center [702, 61] width 55 height 17
click at [703, 79] on button "Preview" at bounding box center [710, 81] width 71 height 18
click at [646, 59] on button "Close" at bounding box center [641, 61] width 55 height 17
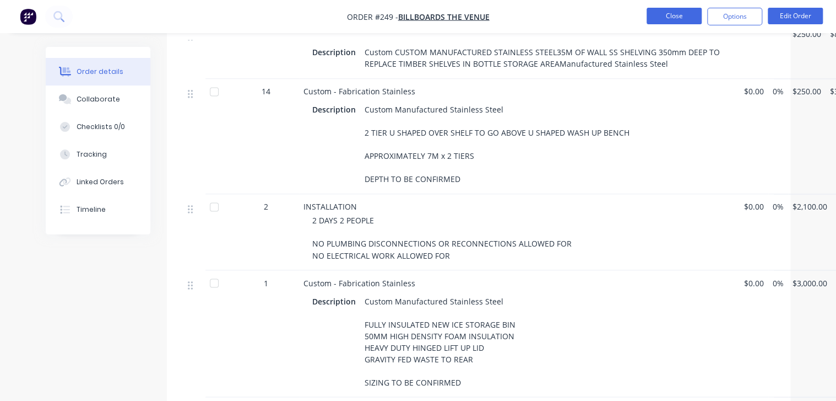
click at [669, 21] on button "Close" at bounding box center [674, 16] width 55 height 17
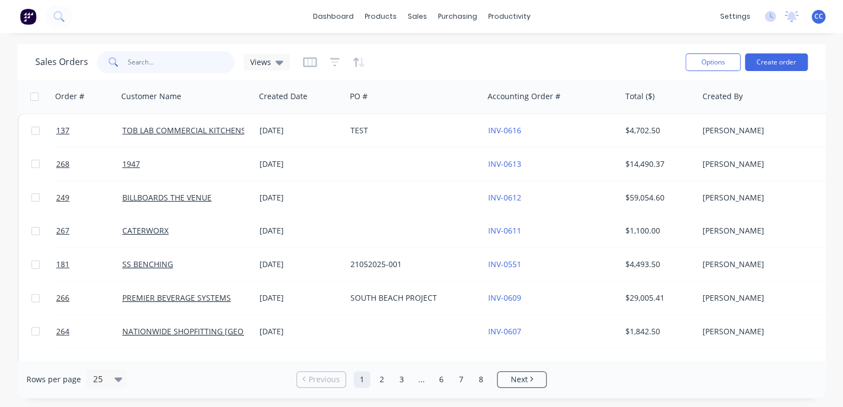
drag, startPoint x: 163, startPoint y: 62, endPoint x: 127, endPoint y: 62, distance: 35.8
click at [128, 62] on input "text" at bounding box center [181, 62] width 107 height 22
type input "mitre"
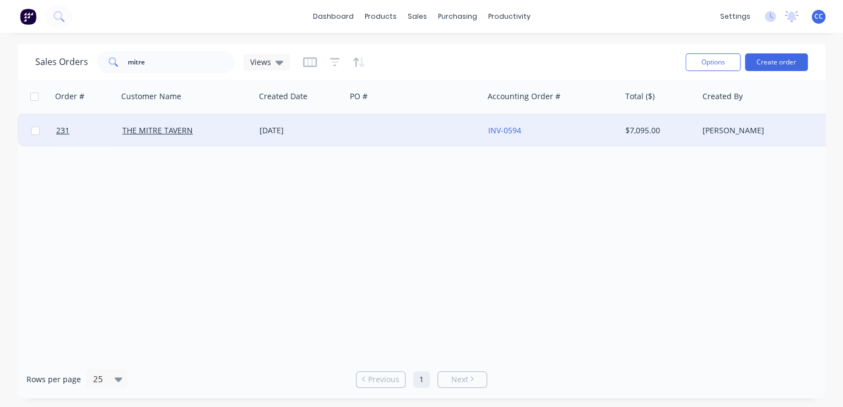
click at [387, 139] on div at bounding box center [414, 130] width 137 height 33
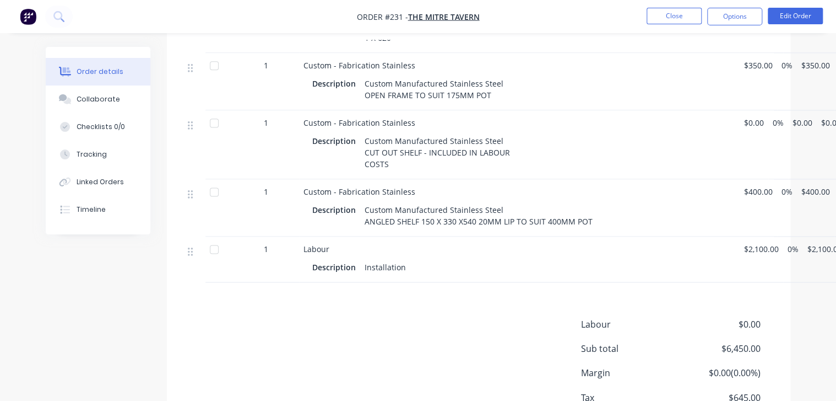
scroll to position [617, 0]
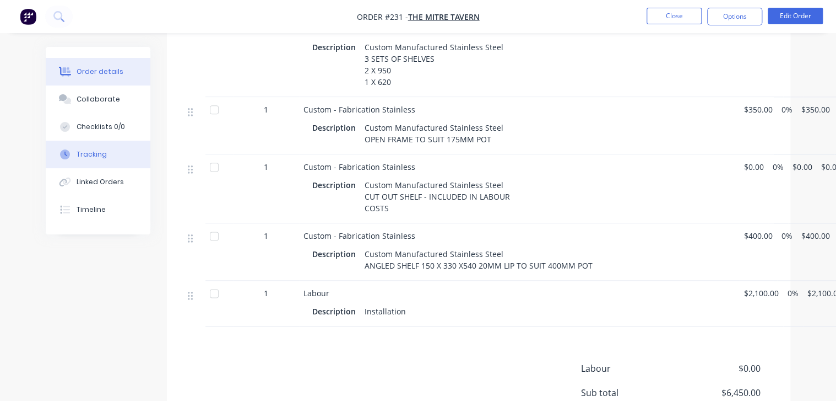
click at [90, 157] on div "Tracking" at bounding box center [92, 154] width 30 height 10
